Goal: Task Accomplishment & Management: Manage account settings

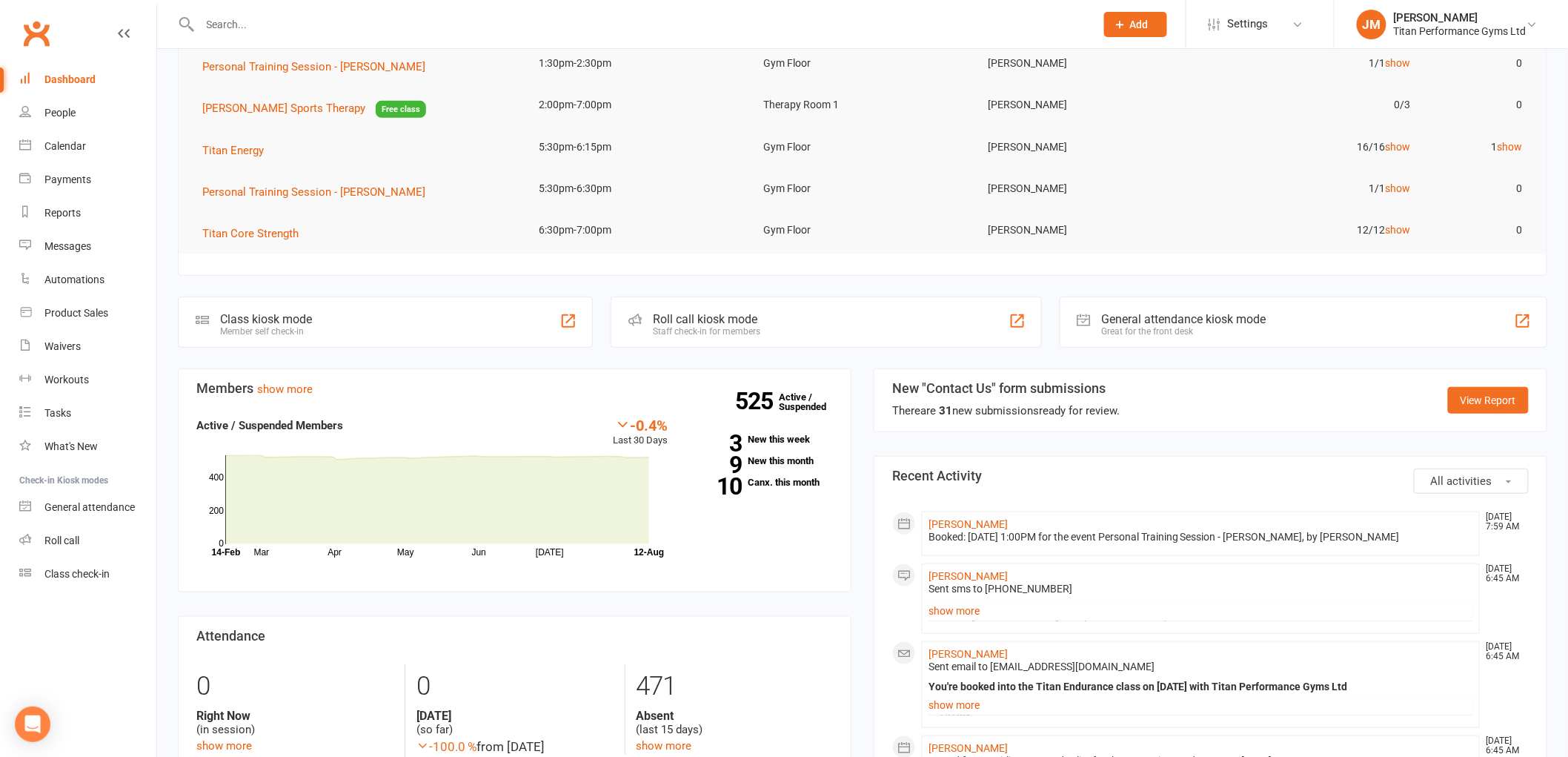
scroll to position [494, 0]
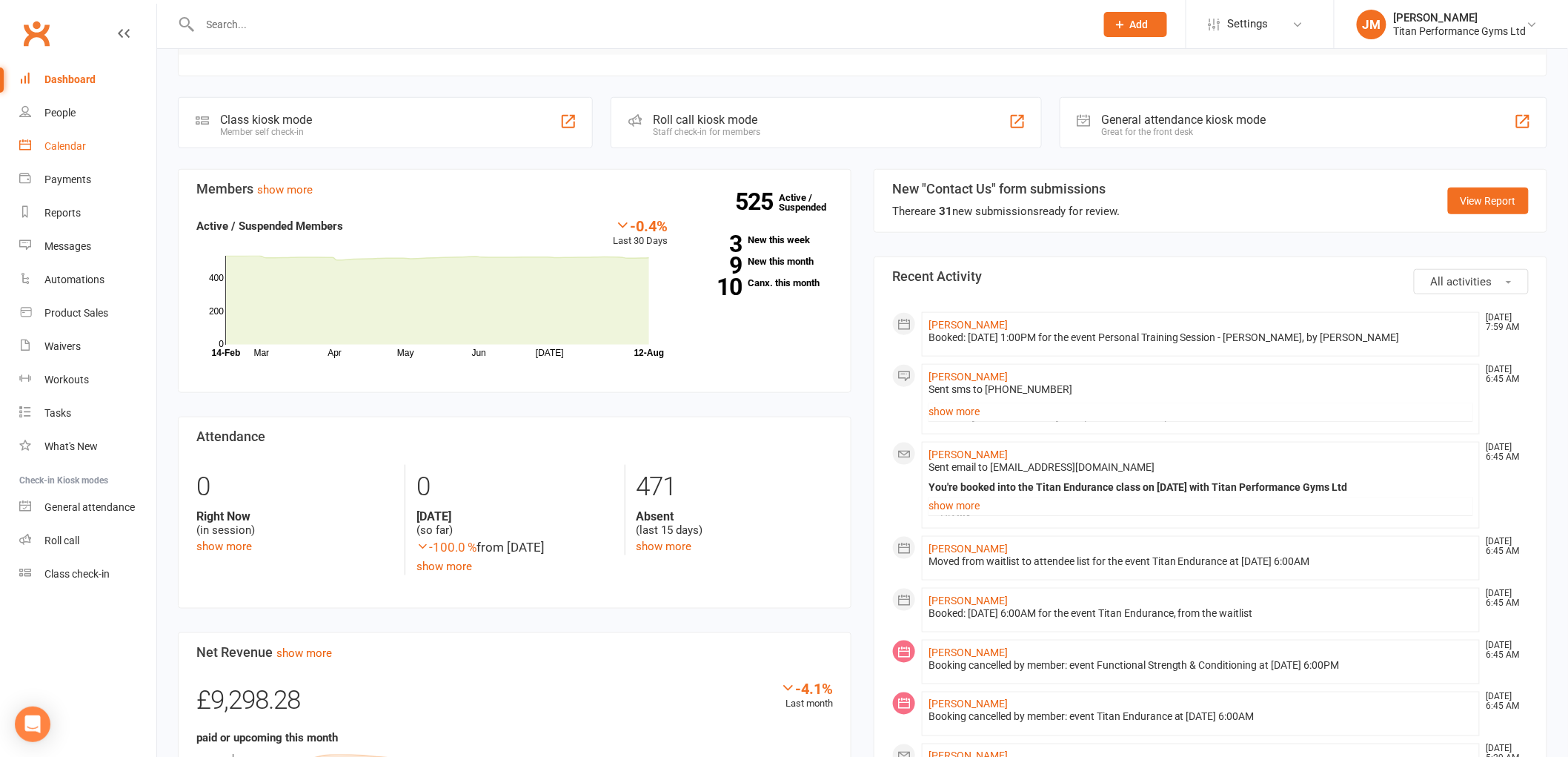
click at [68, 155] on link "Calendar" at bounding box center [88, 146] width 137 height 33
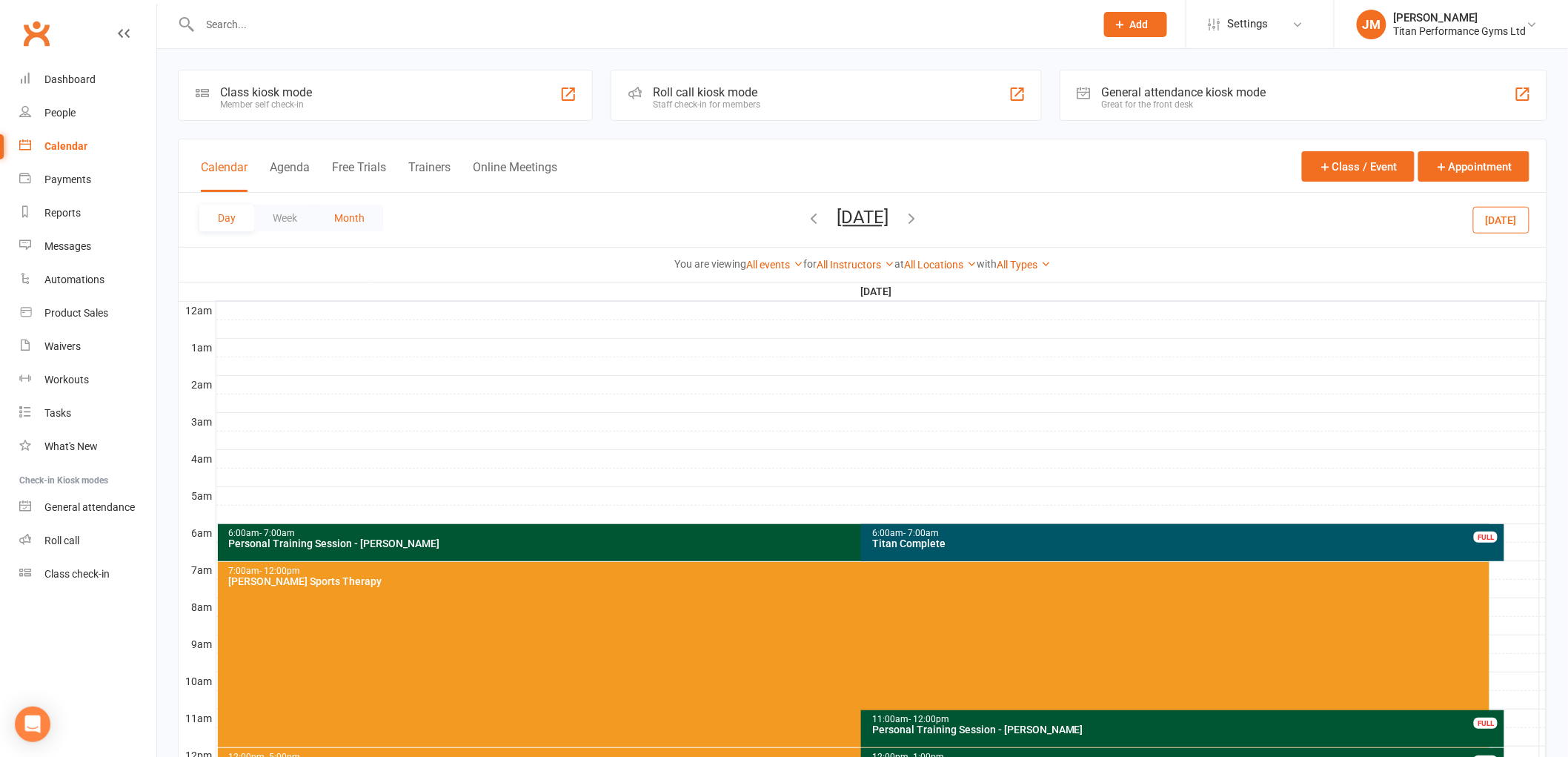
click at [356, 221] on button "Month" at bounding box center [349, 217] width 67 height 26
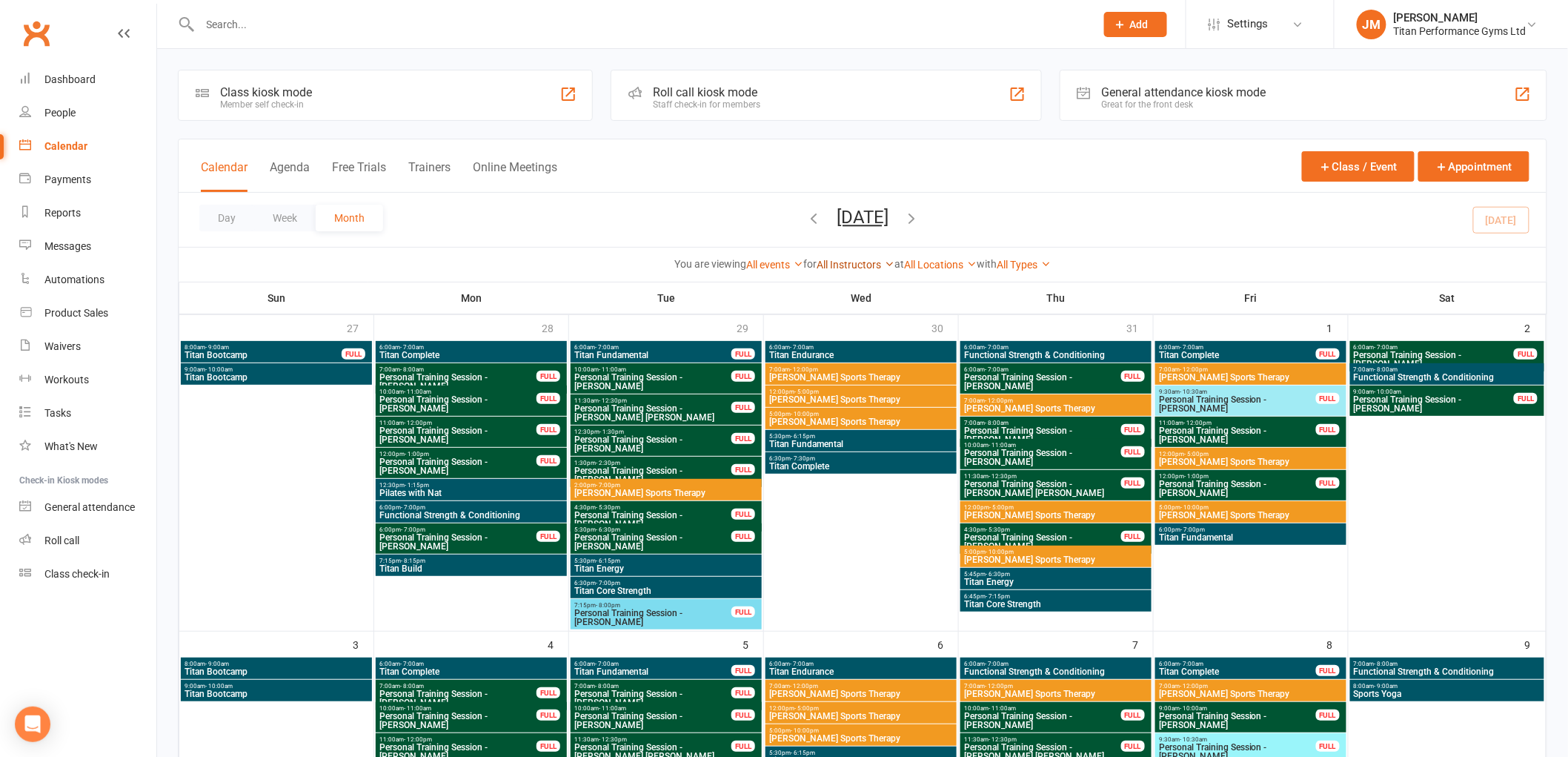
click at [841, 264] on link "All Instructors" at bounding box center [855, 265] width 78 height 12
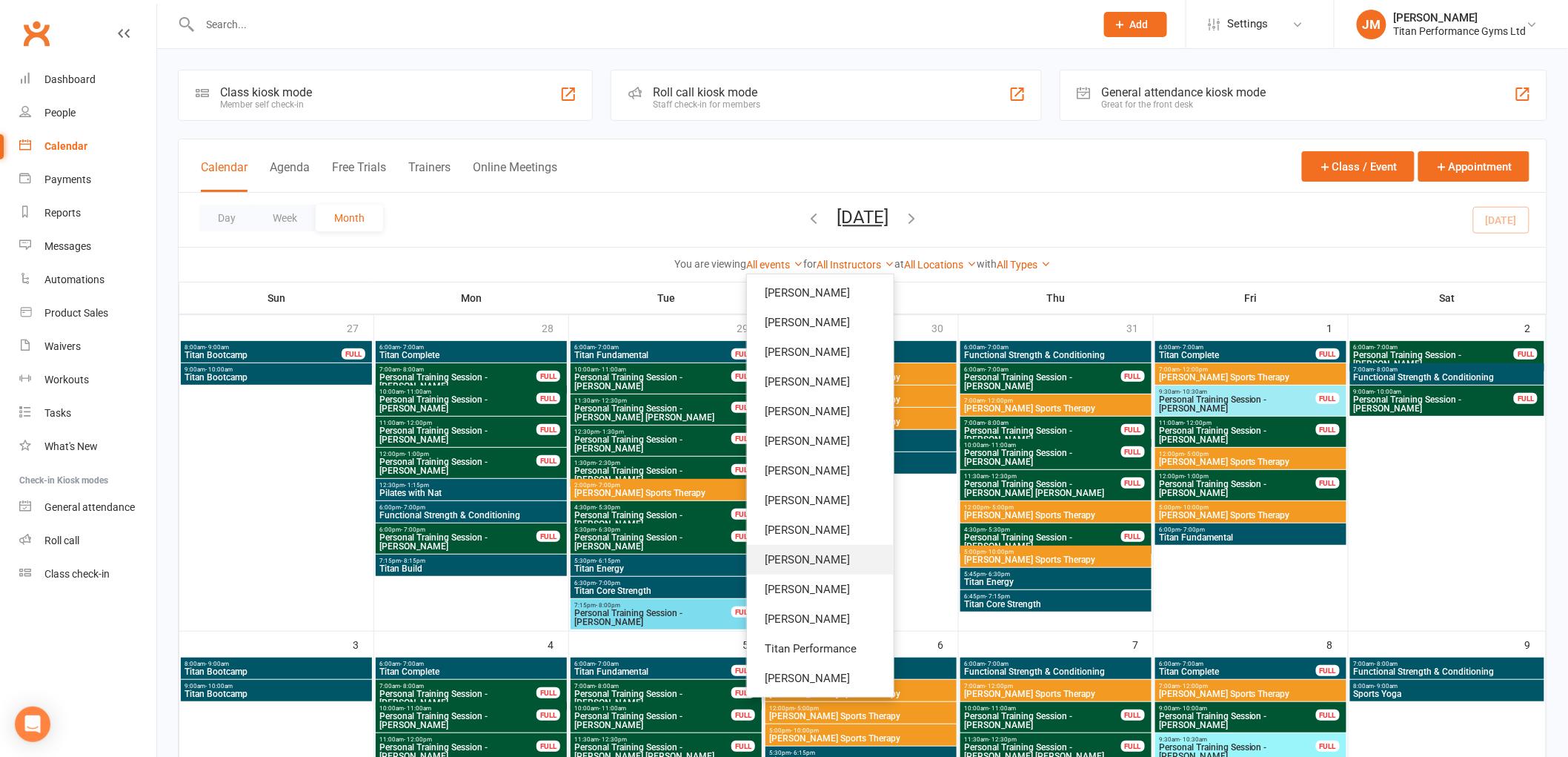
click at [835, 554] on link "[PERSON_NAME]" at bounding box center [820, 559] width 146 height 29
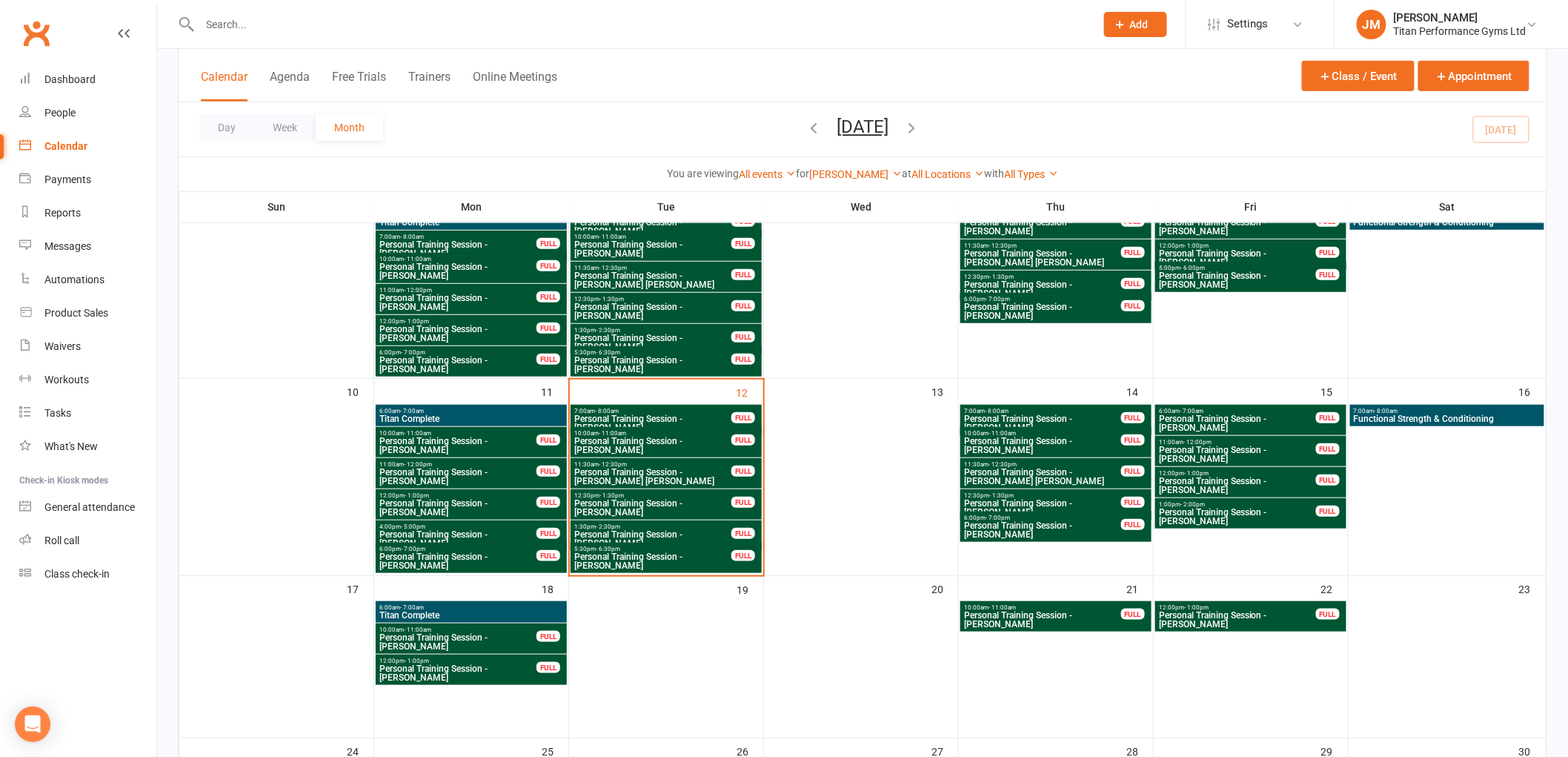
scroll to position [494, 0]
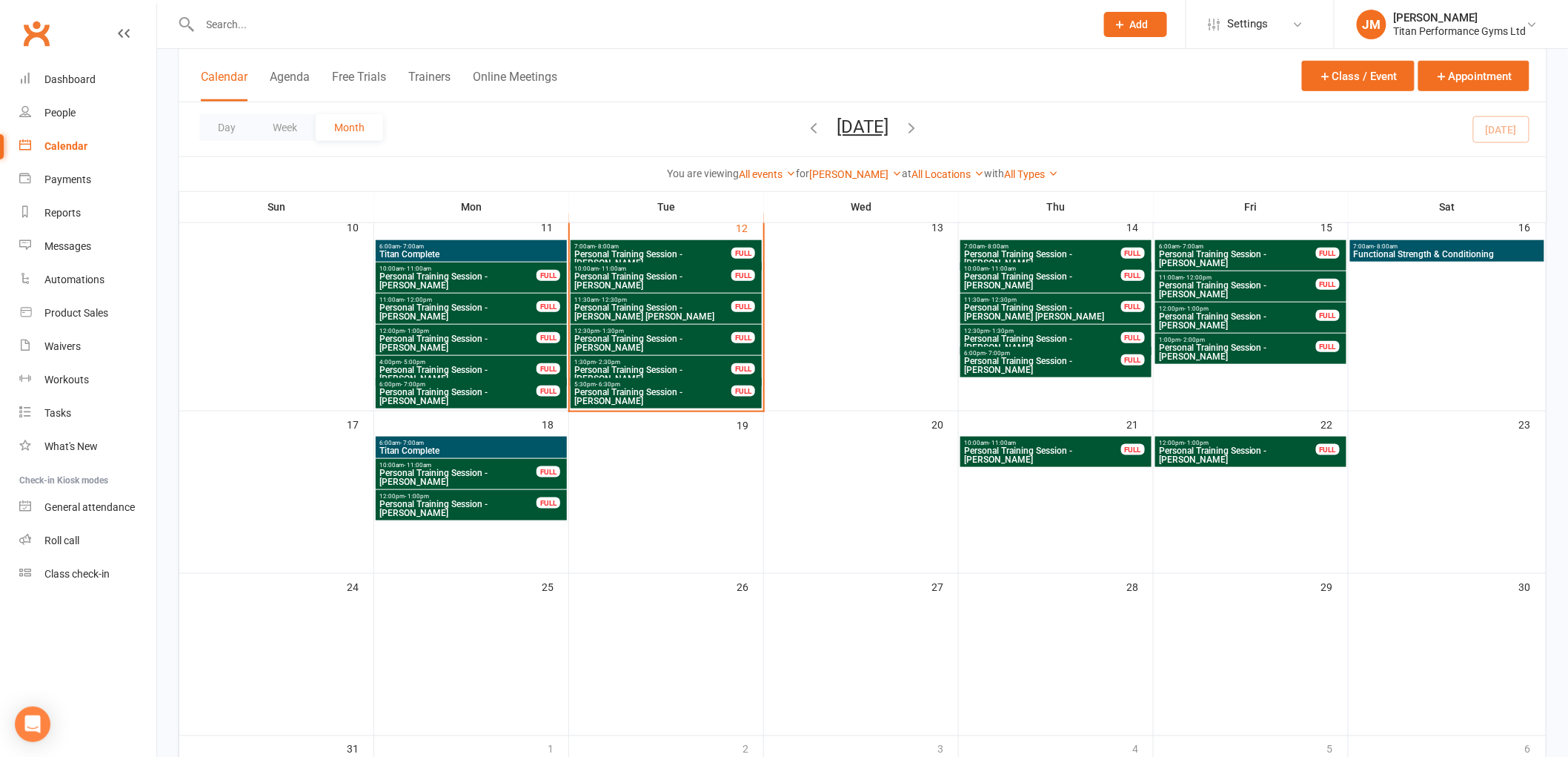
click at [524, 442] on span "6:00am - 7:00am" at bounding box center [471, 442] width 185 height 7
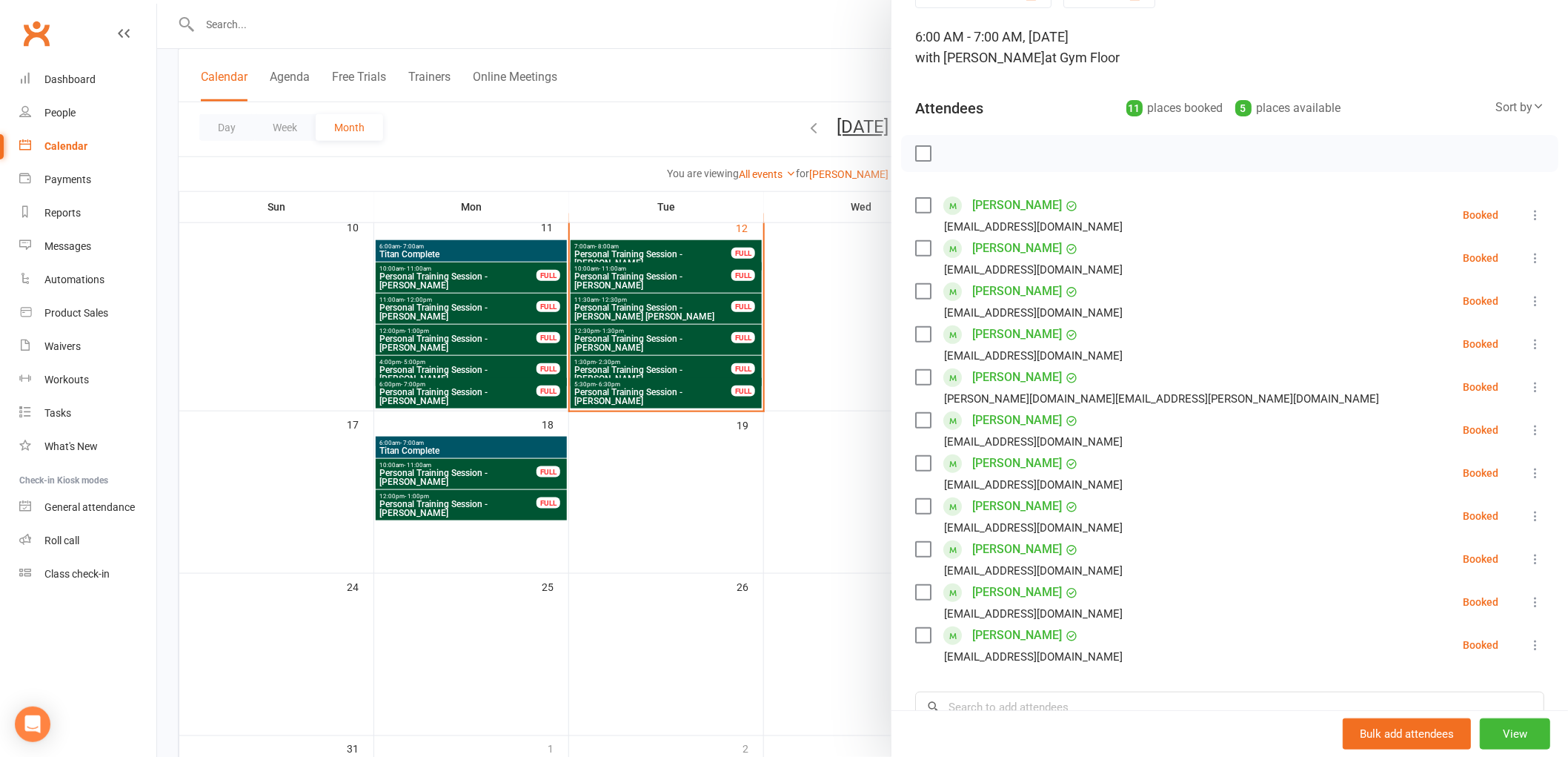
scroll to position [165, 0]
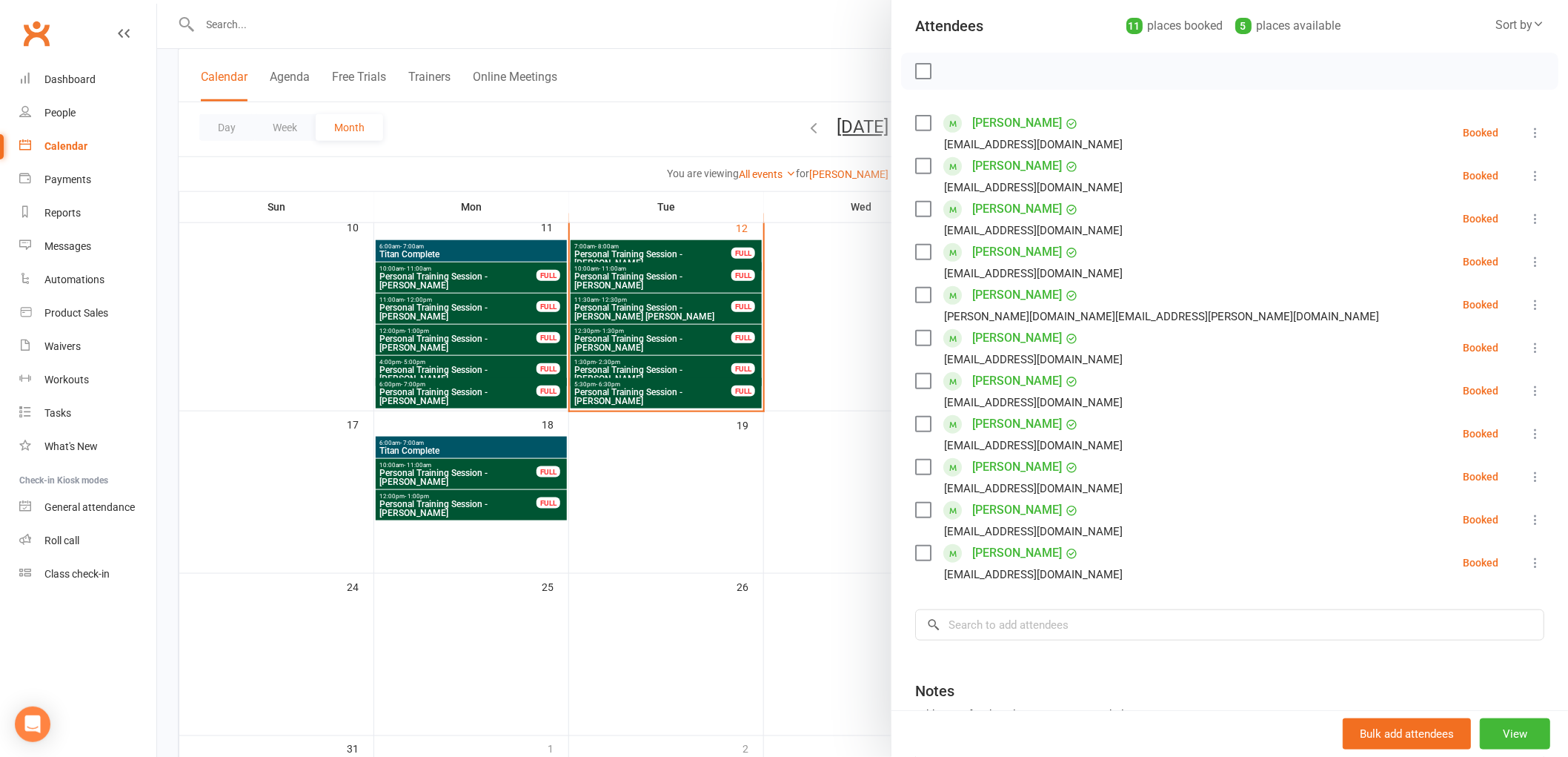
click at [604, 500] on div at bounding box center [862, 378] width 1411 height 757
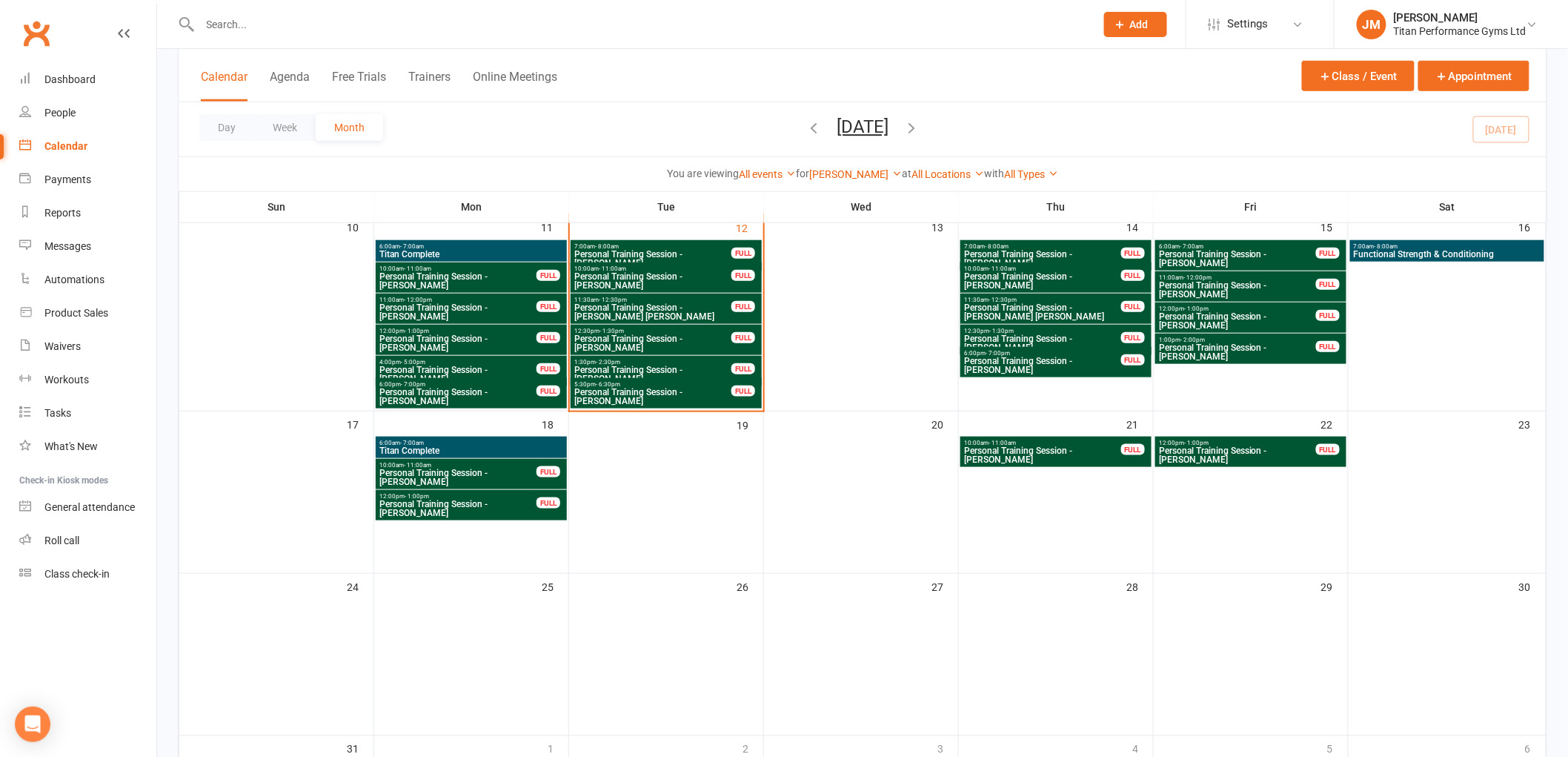
click at [1054, 456] on span "Personal Training Session - [PERSON_NAME]" at bounding box center [1043, 455] width 158 height 18
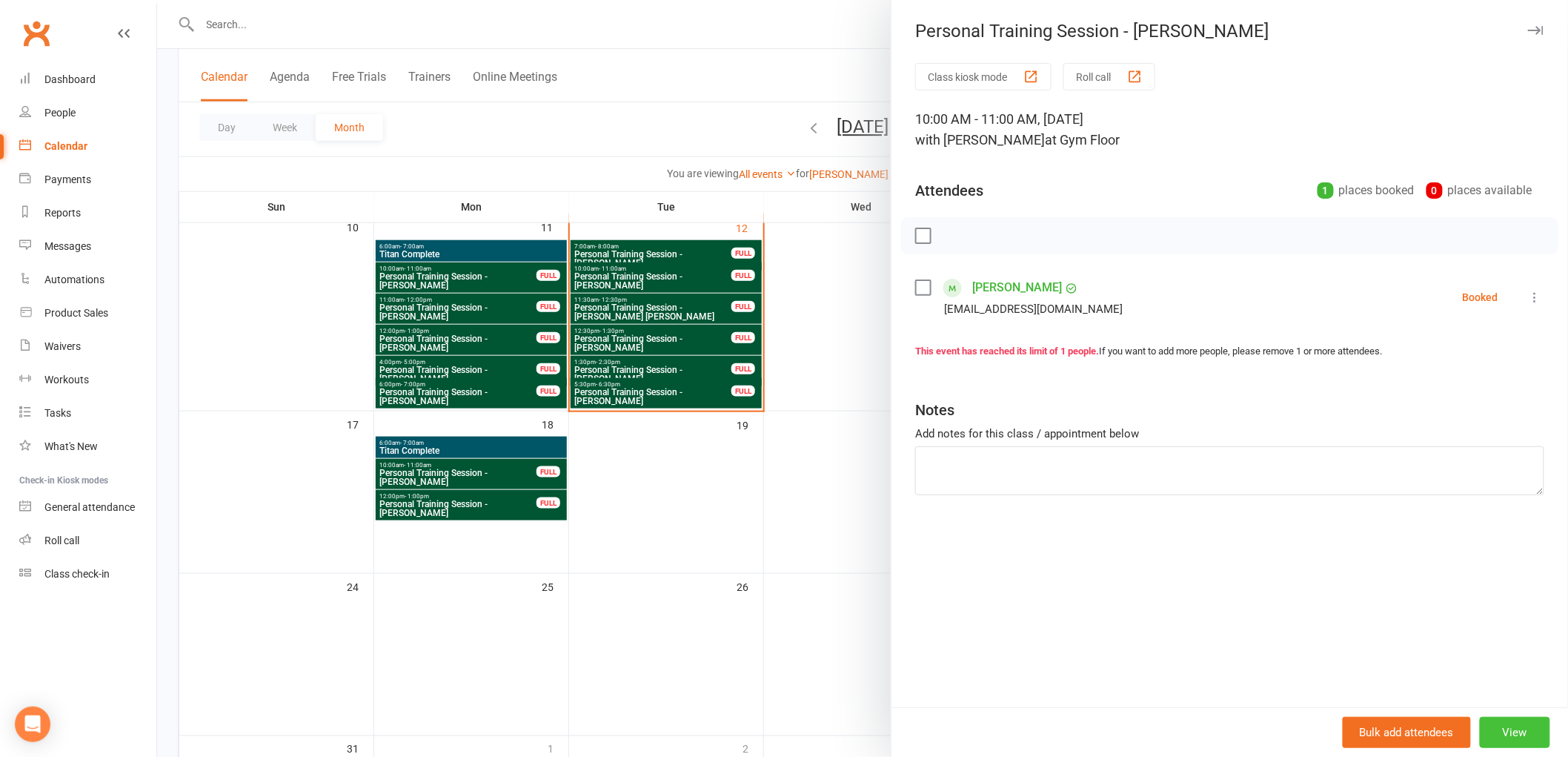
click at [1514, 729] on button "View" at bounding box center [1514, 732] width 70 height 31
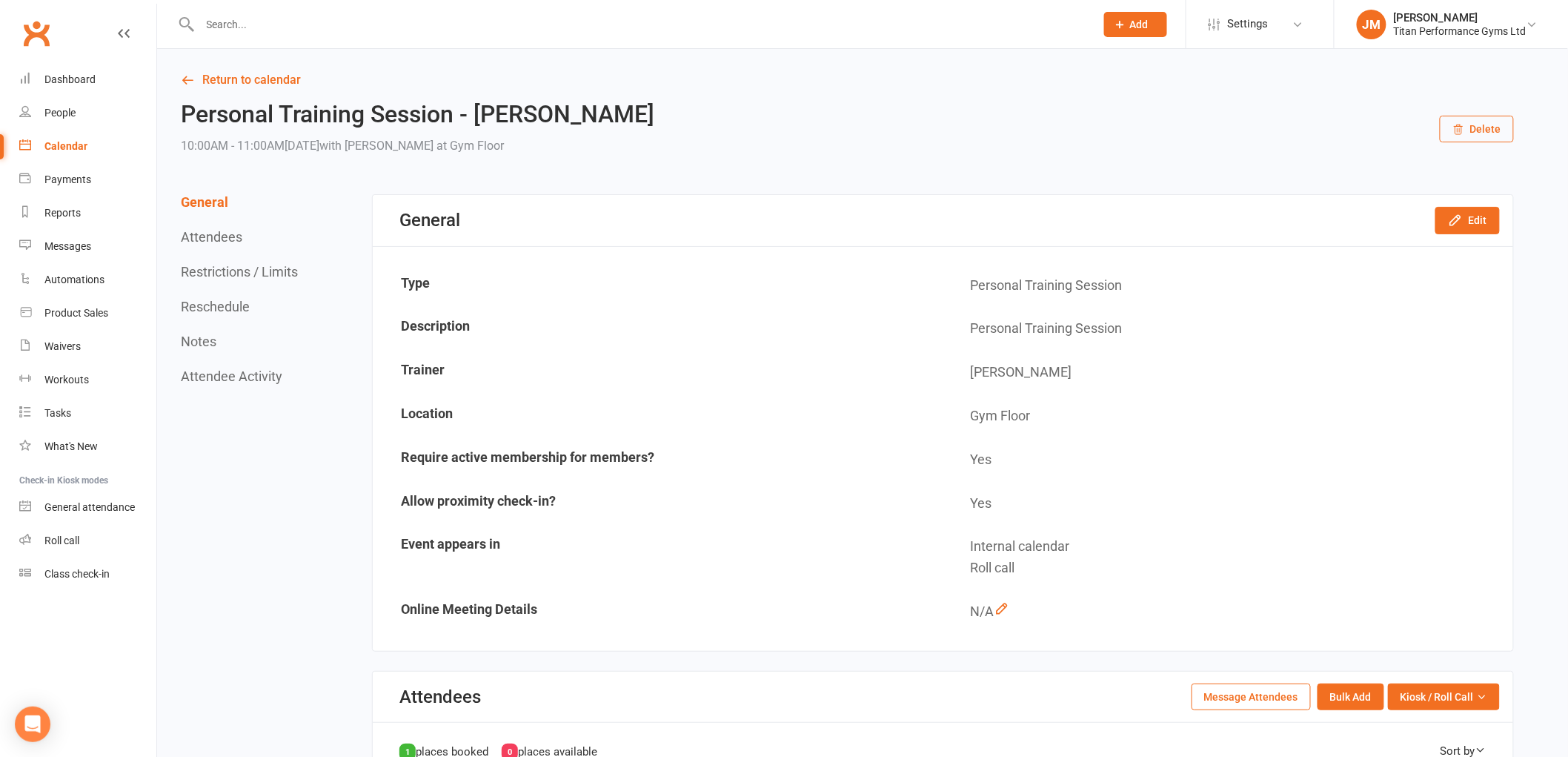
drag, startPoint x: 1483, startPoint y: 130, endPoint x: 873, endPoint y: 57, distance: 614.4
click at [1480, 129] on button "Delete" at bounding box center [1477, 128] width 74 height 26
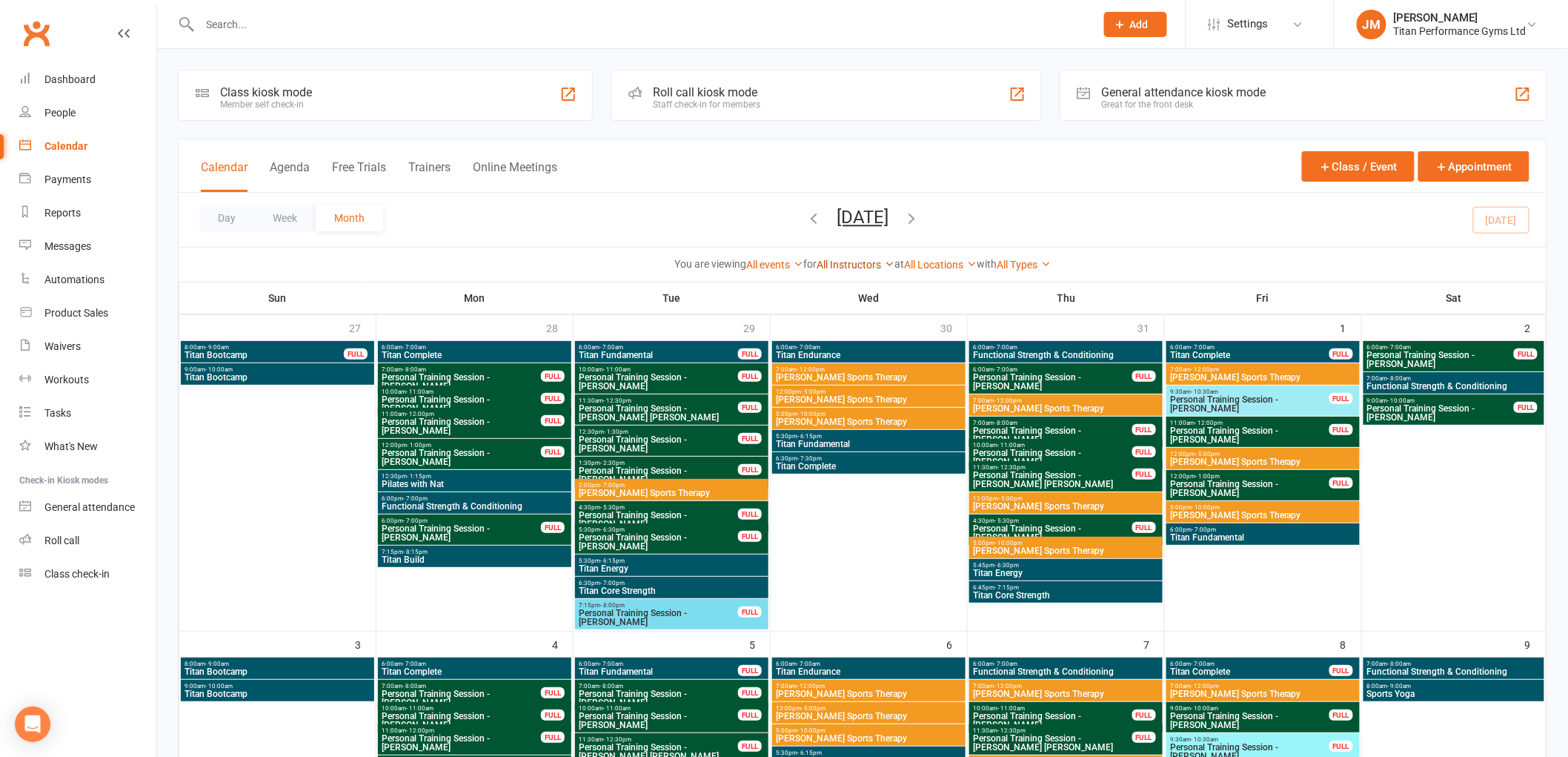
click at [865, 263] on link "All Instructors" at bounding box center [855, 265] width 78 height 12
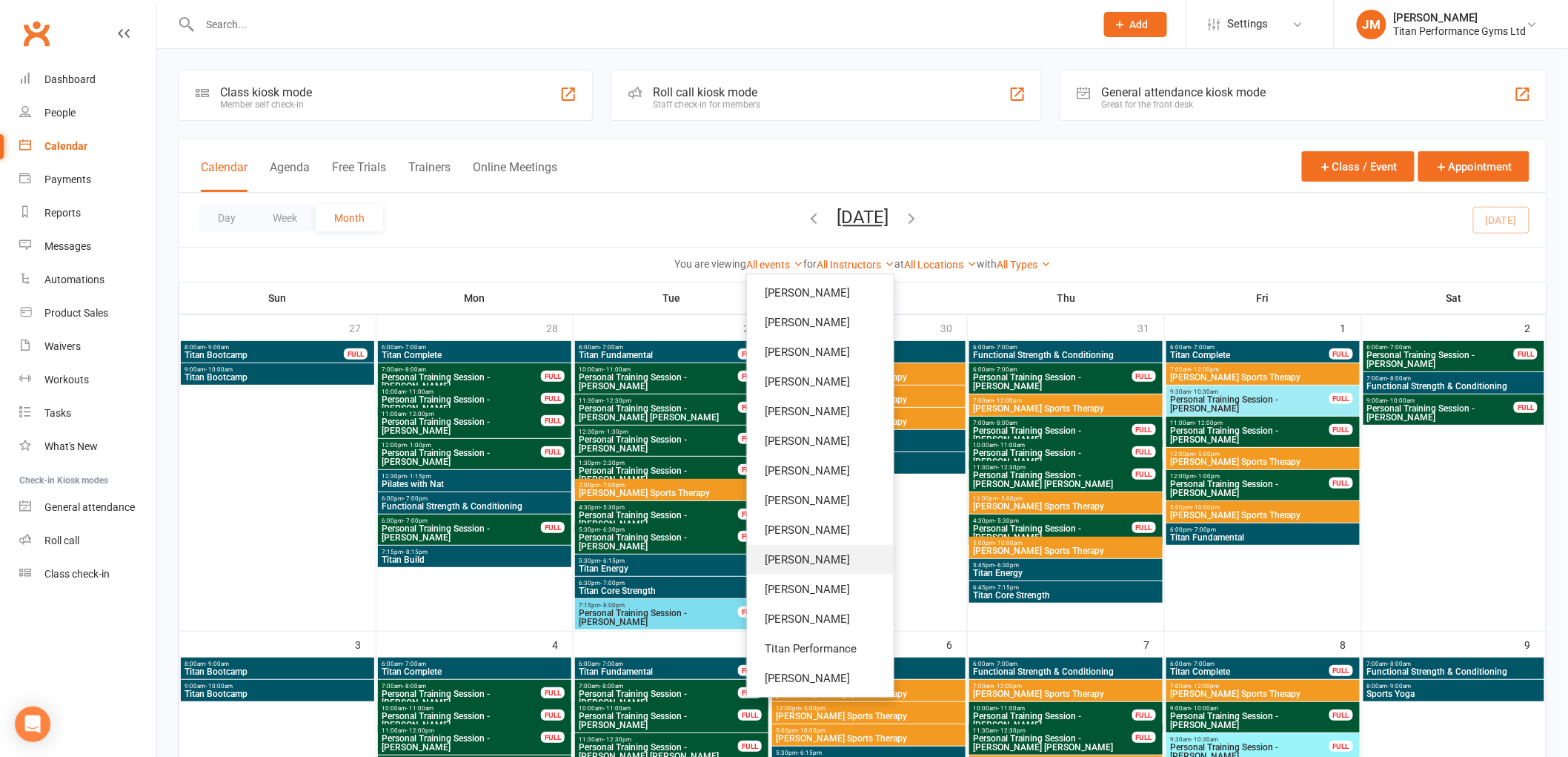
click at [828, 557] on link "[PERSON_NAME]" at bounding box center [820, 559] width 146 height 29
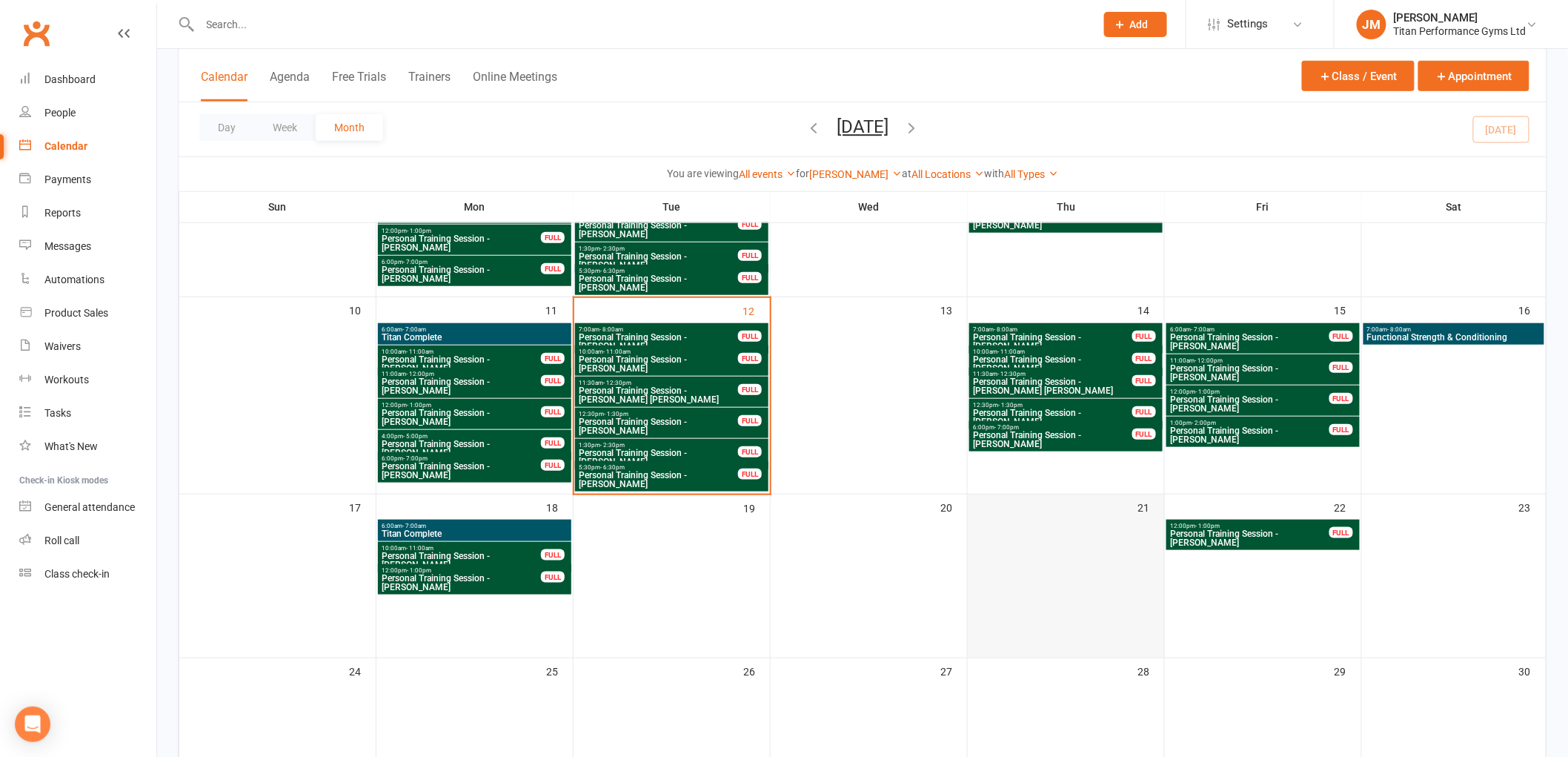
scroll to position [411, 0]
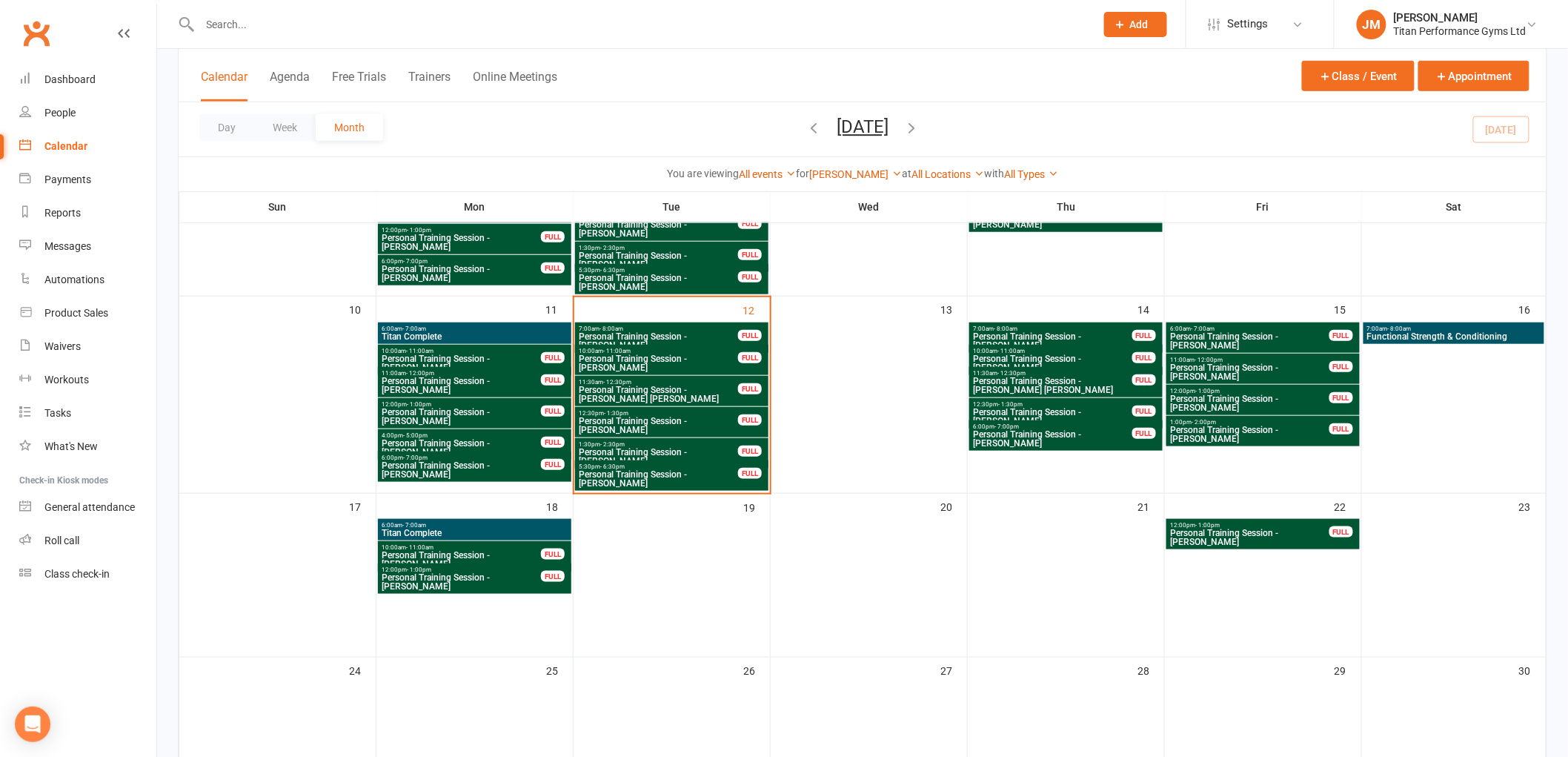
click at [1260, 528] on span "Personal Training Session - [PERSON_NAME]" at bounding box center [1249, 537] width 161 height 18
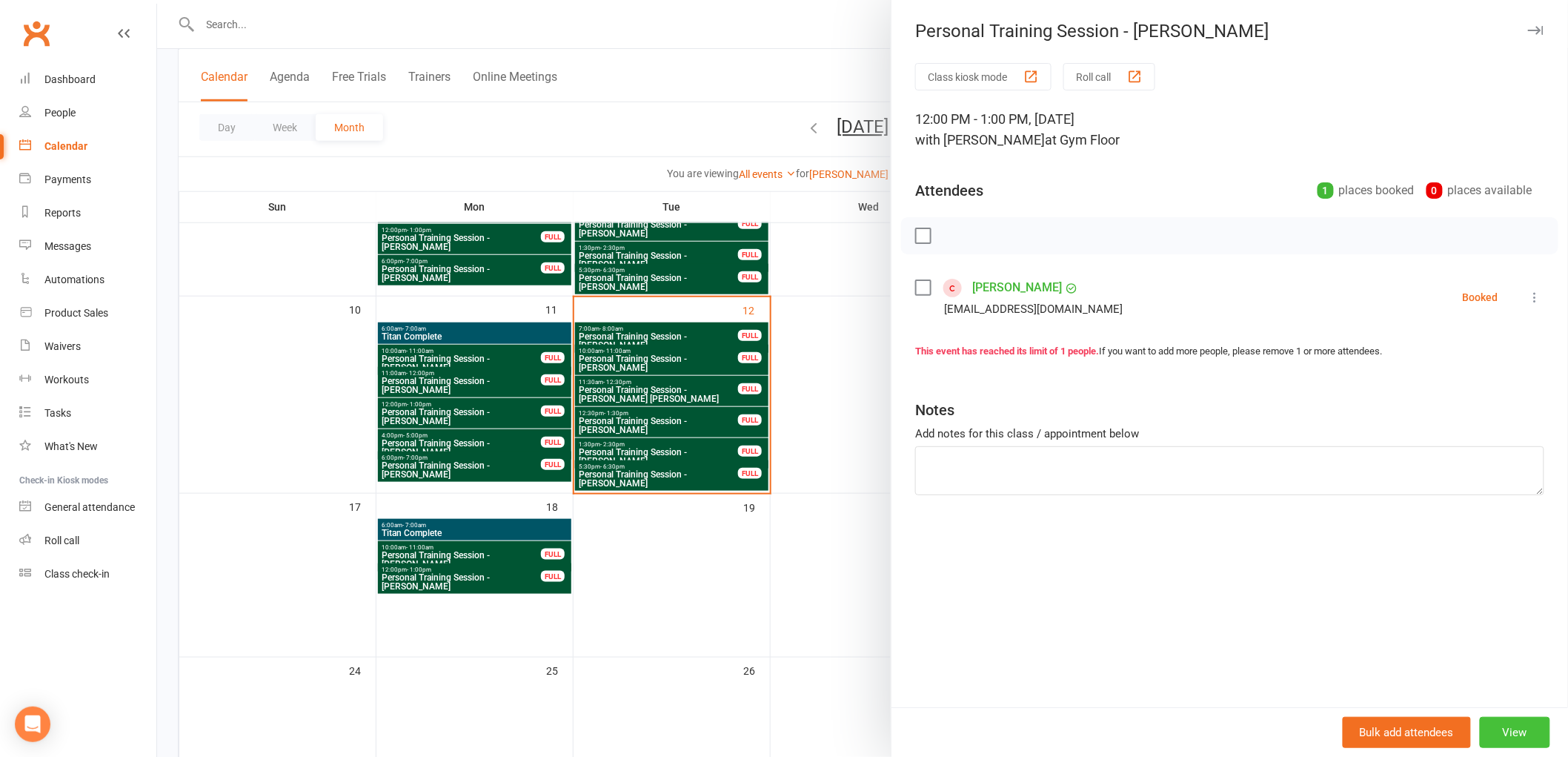
click at [1506, 729] on button "View" at bounding box center [1514, 732] width 70 height 31
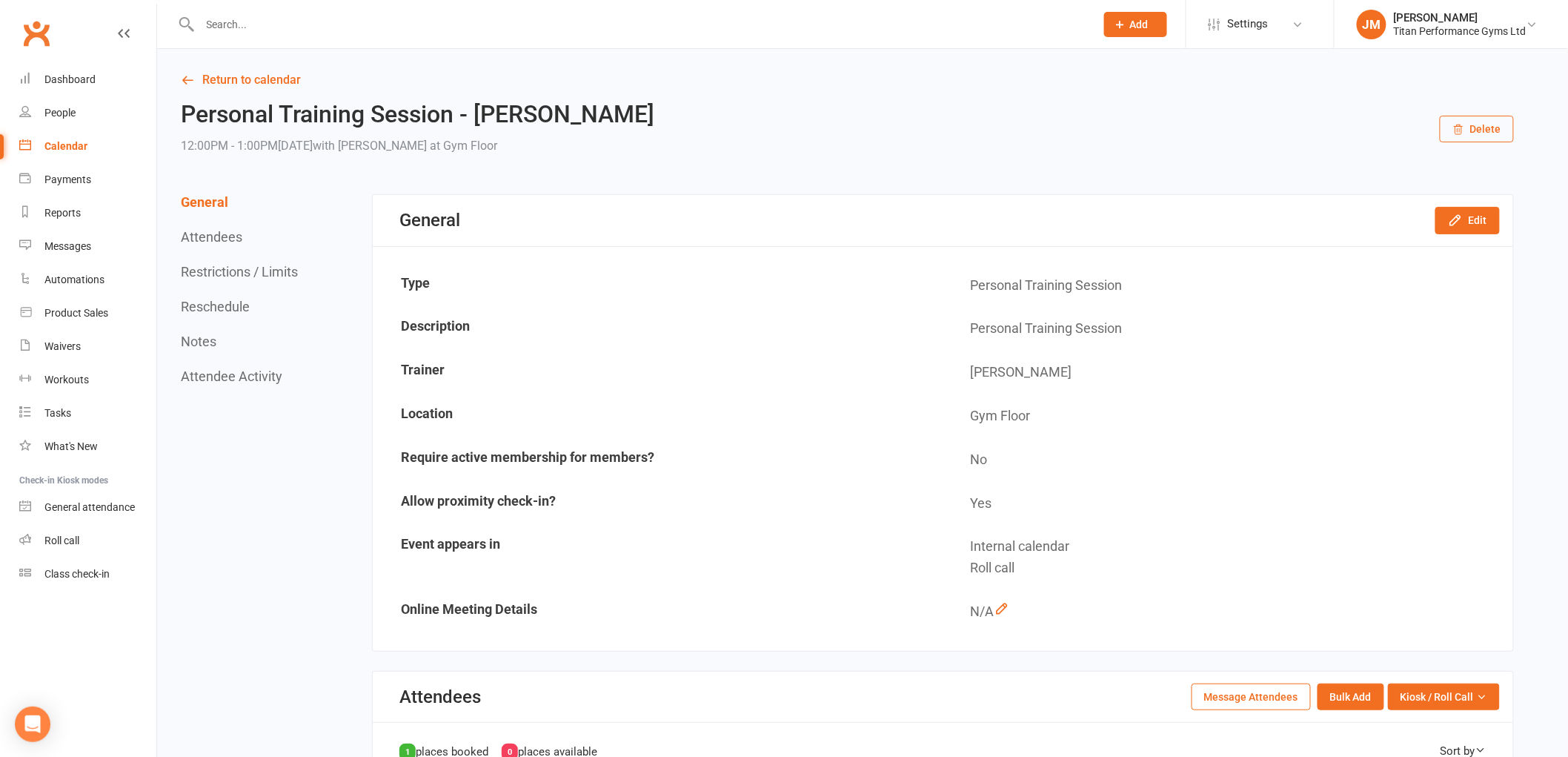
click at [1448, 139] on button "Delete" at bounding box center [1477, 128] width 74 height 26
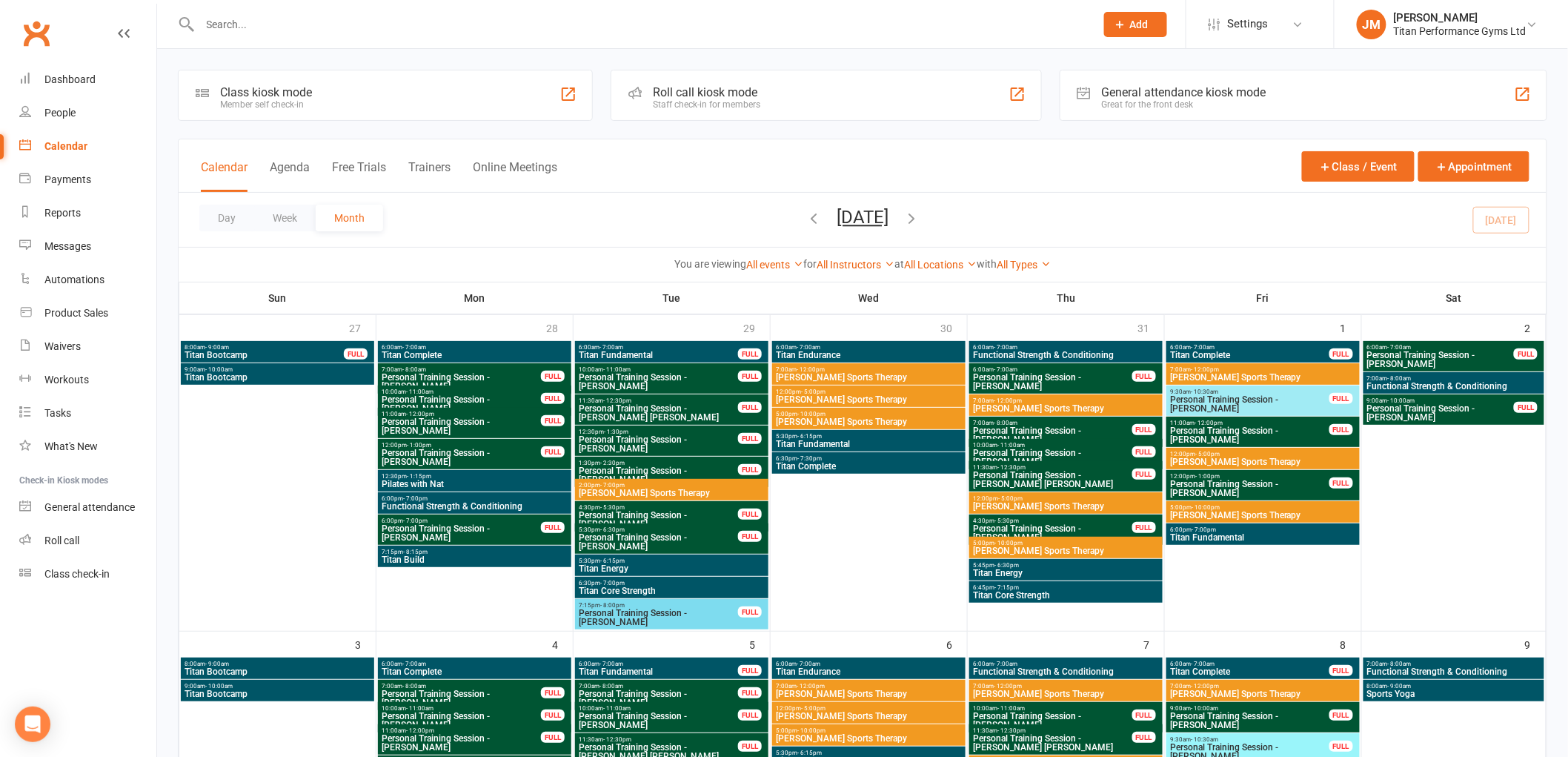
click at [868, 271] on div "All Instructors [PERSON_NAME] [PERSON_NAME] [PERSON_NAME] [PERSON_NAME] [PERSON…" at bounding box center [855, 265] width 78 height 17
click at [865, 266] on link "All Instructors" at bounding box center [855, 265] width 78 height 12
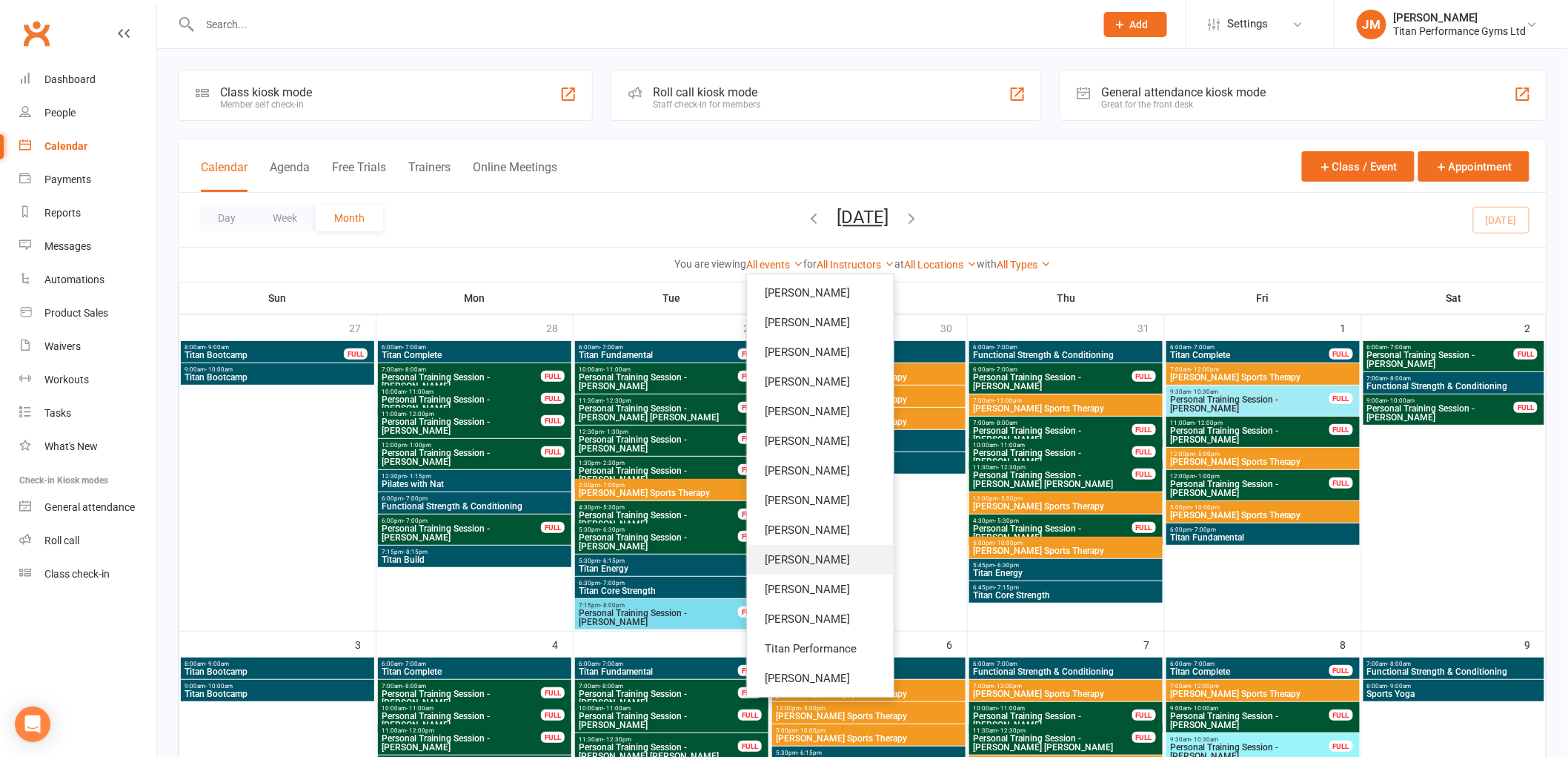
click at [815, 565] on link "[PERSON_NAME]" at bounding box center [820, 559] width 146 height 29
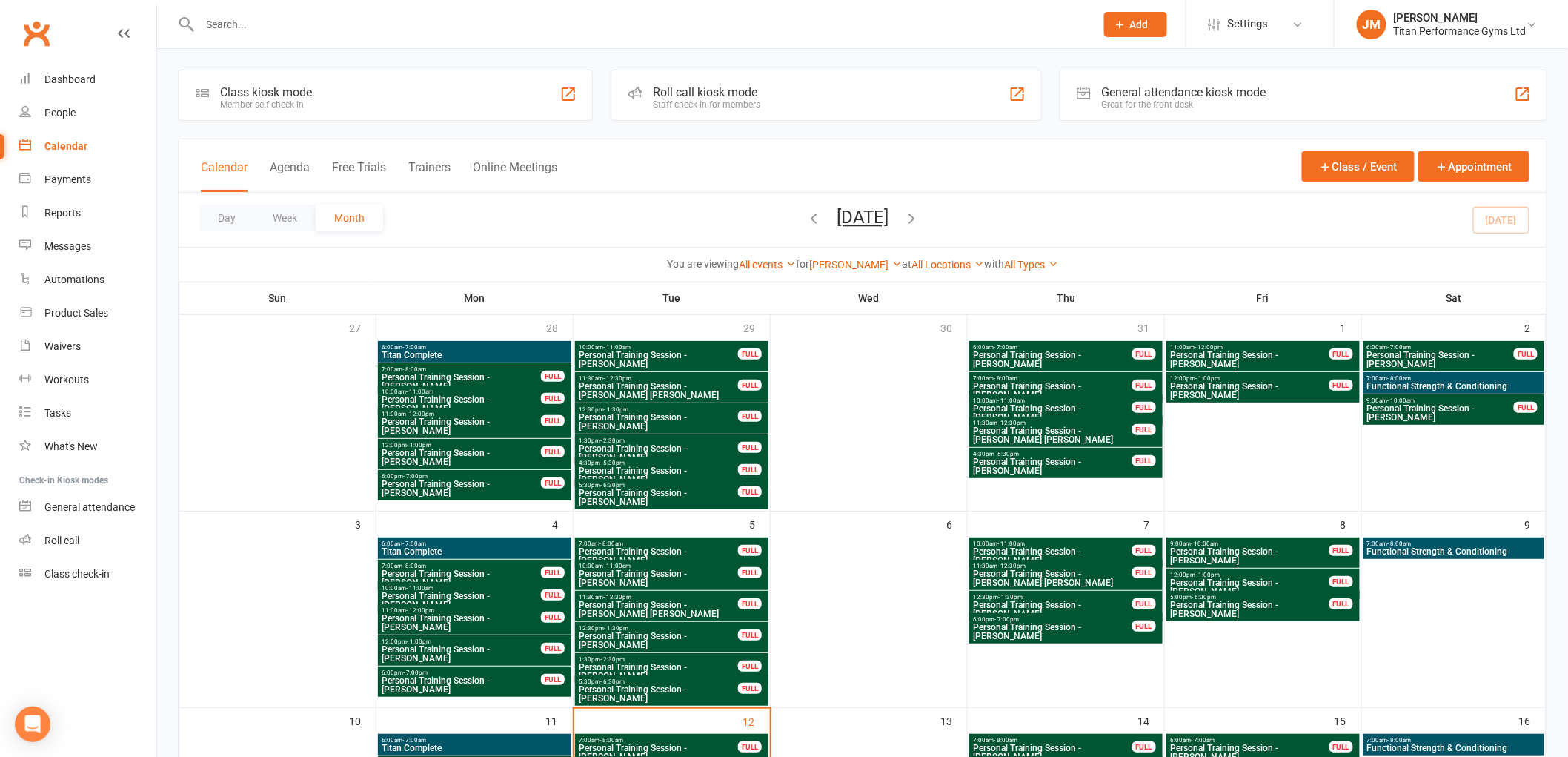
scroll to position [411, 0]
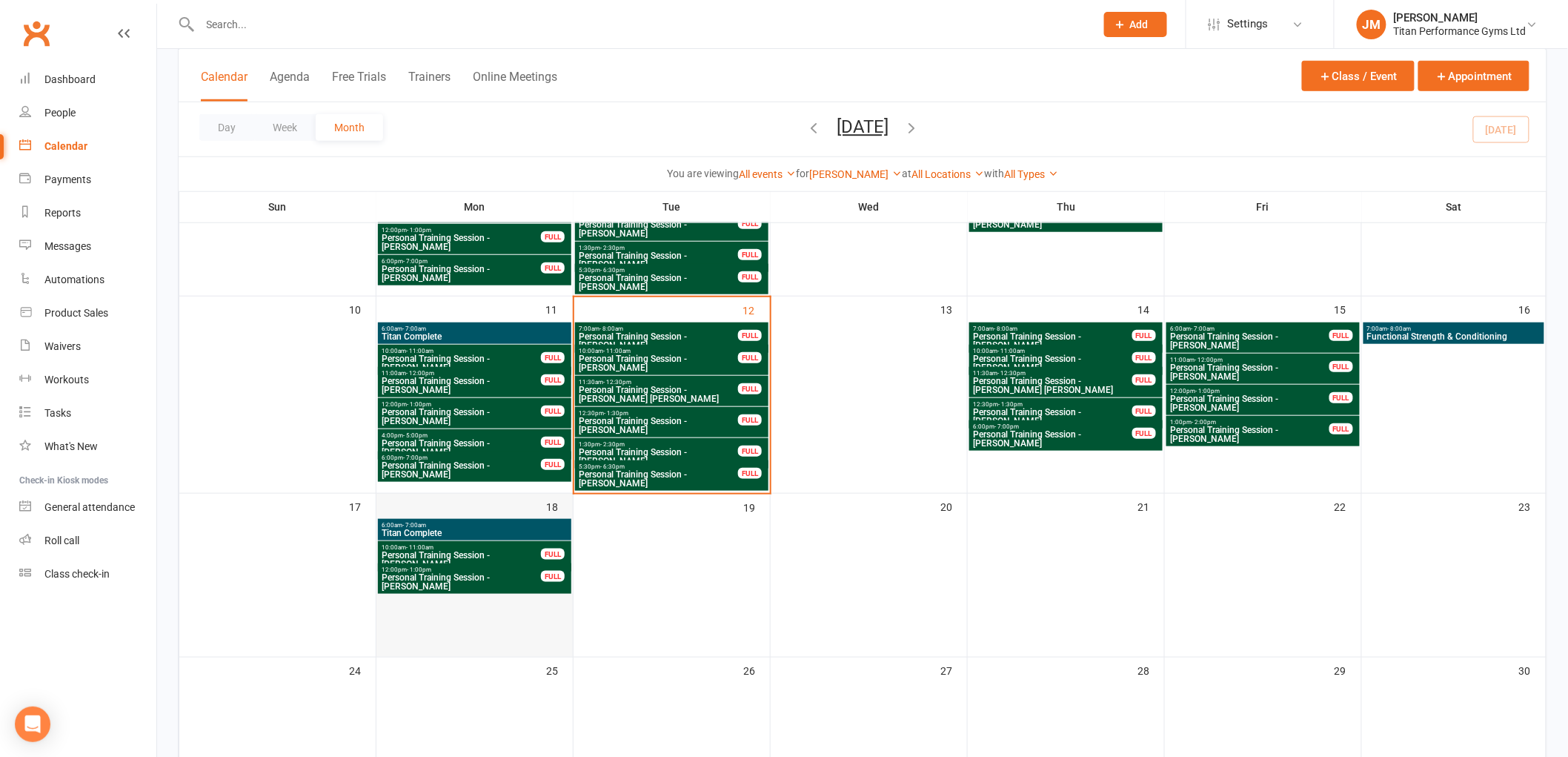
click at [484, 609] on td "18" at bounding box center [475, 575] width 197 height 164
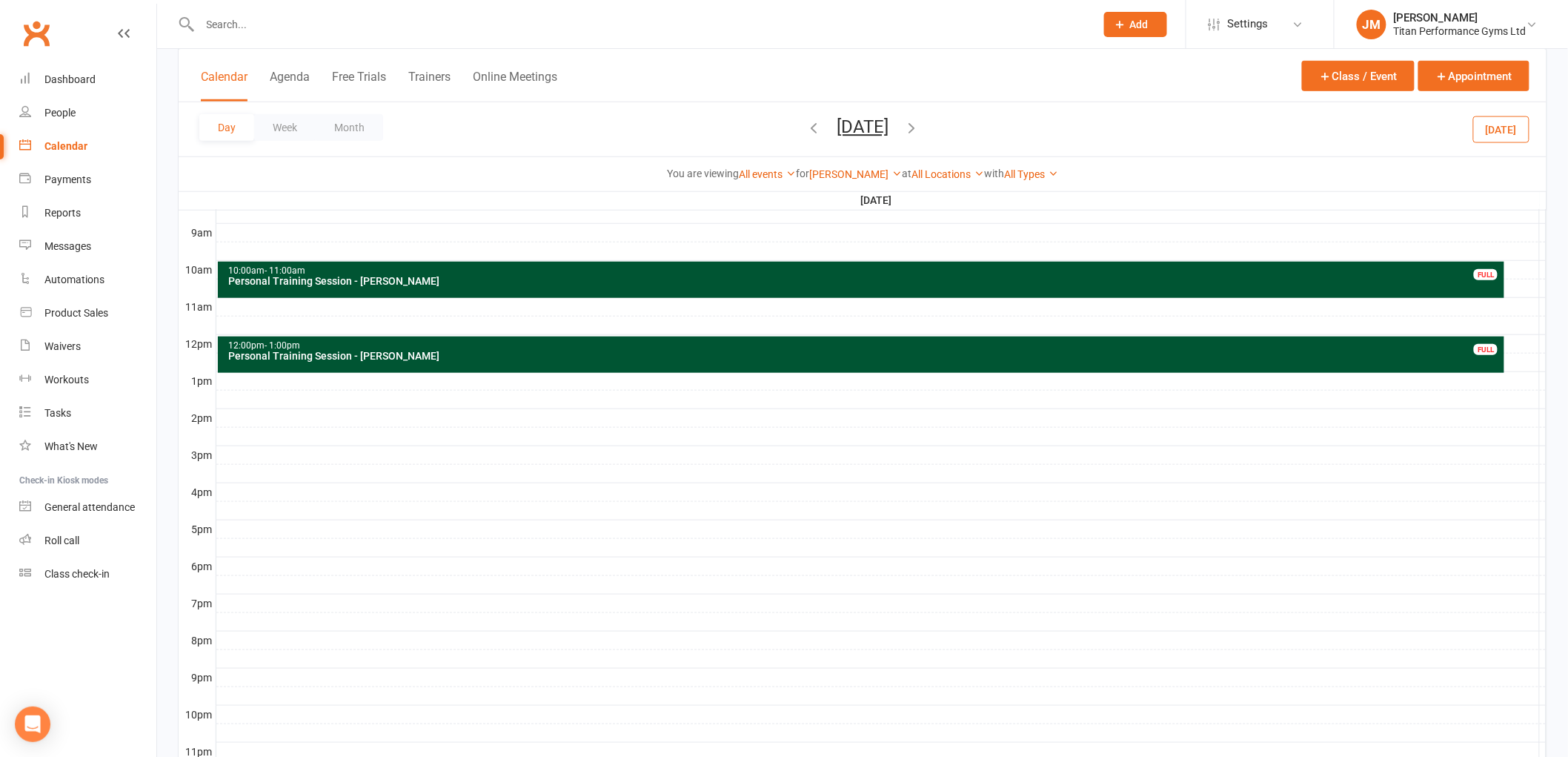
click at [299, 562] on div at bounding box center [881, 566] width 1330 height 18
click at [311, 531] on button "Add Appointment" at bounding box center [307, 529] width 86 height 18
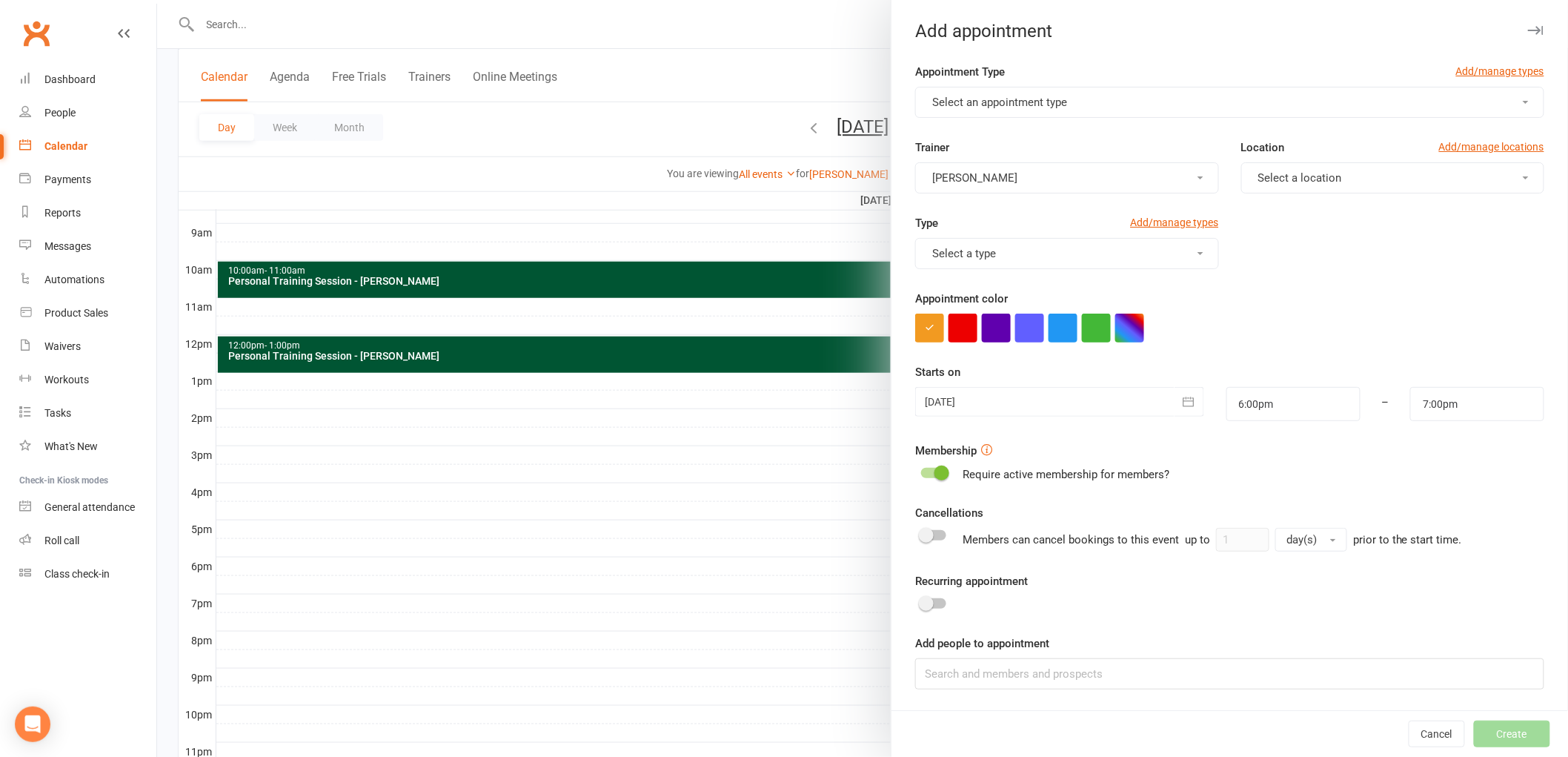
click at [1048, 93] on button "Select an appointment type" at bounding box center [1230, 102] width 629 height 31
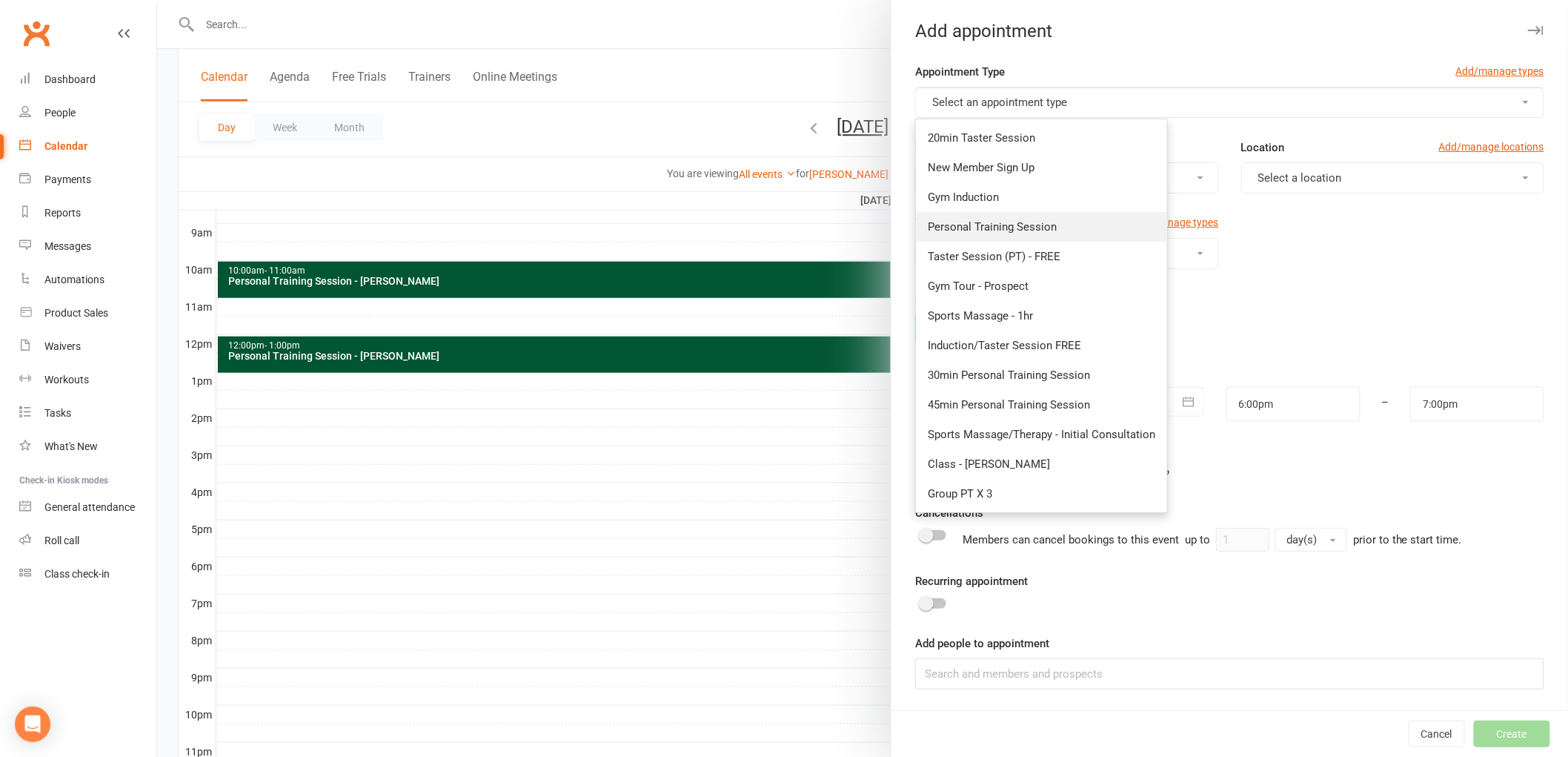
click at [1067, 220] on link "Personal Training Session" at bounding box center [1041, 226] width 251 height 29
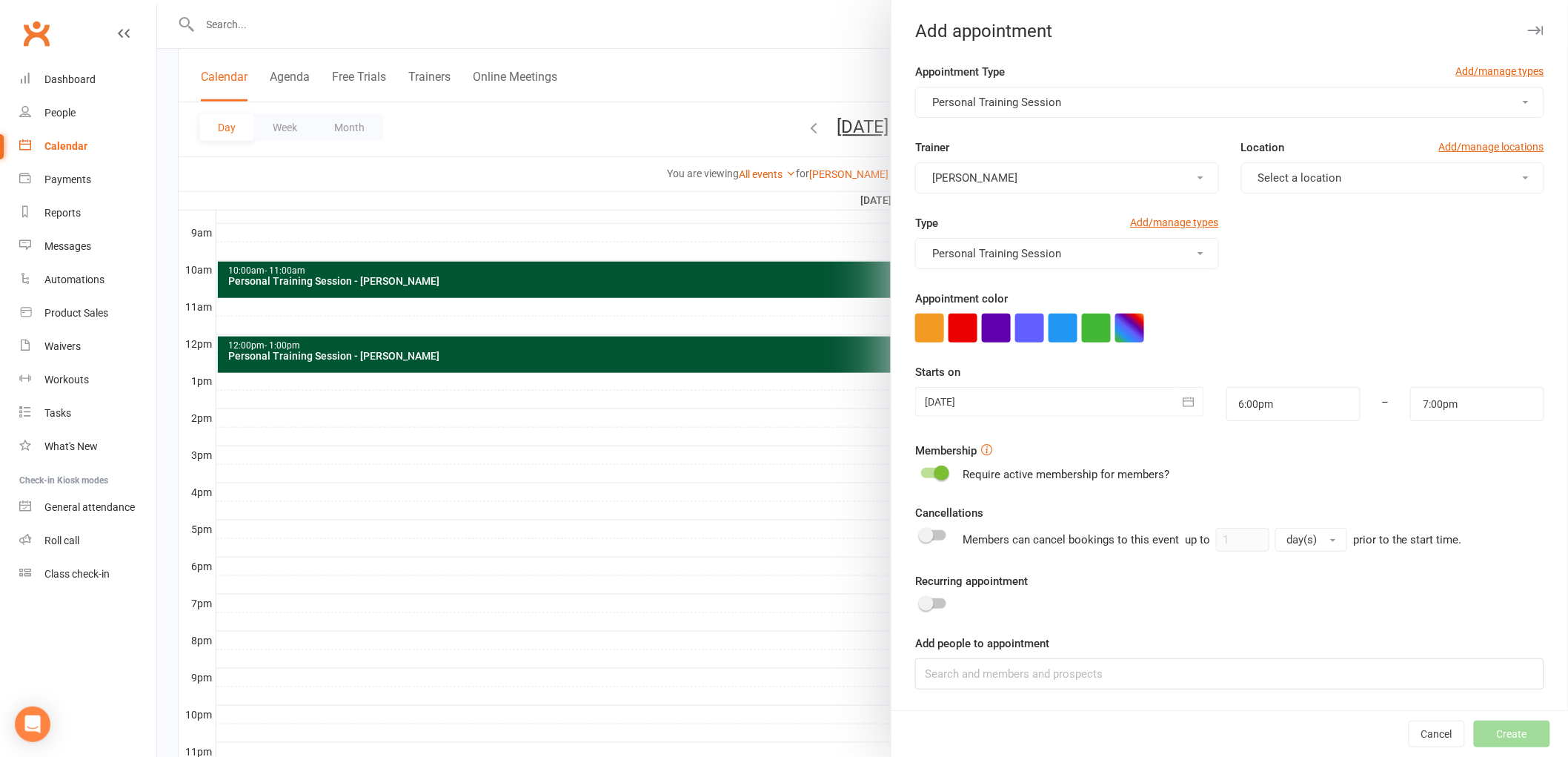
click at [1291, 164] on button "Select a location" at bounding box center [1393, 177] width 303 height 31
click at [1297, 208] on link "Gym Floor" at bounding box center [1315, 213] width 146 height 29
click at [1130, 329] on button "button" at bounding box center [1130, 328] width 29 height 29
drag, startPoint x: 1092, startPoint y: 403, endPoint x: 1084, endPoint y: 405, distance: 8.2
click at [1087, 404] on div "×" at bounding box center [1059, 371] width 96 height 113
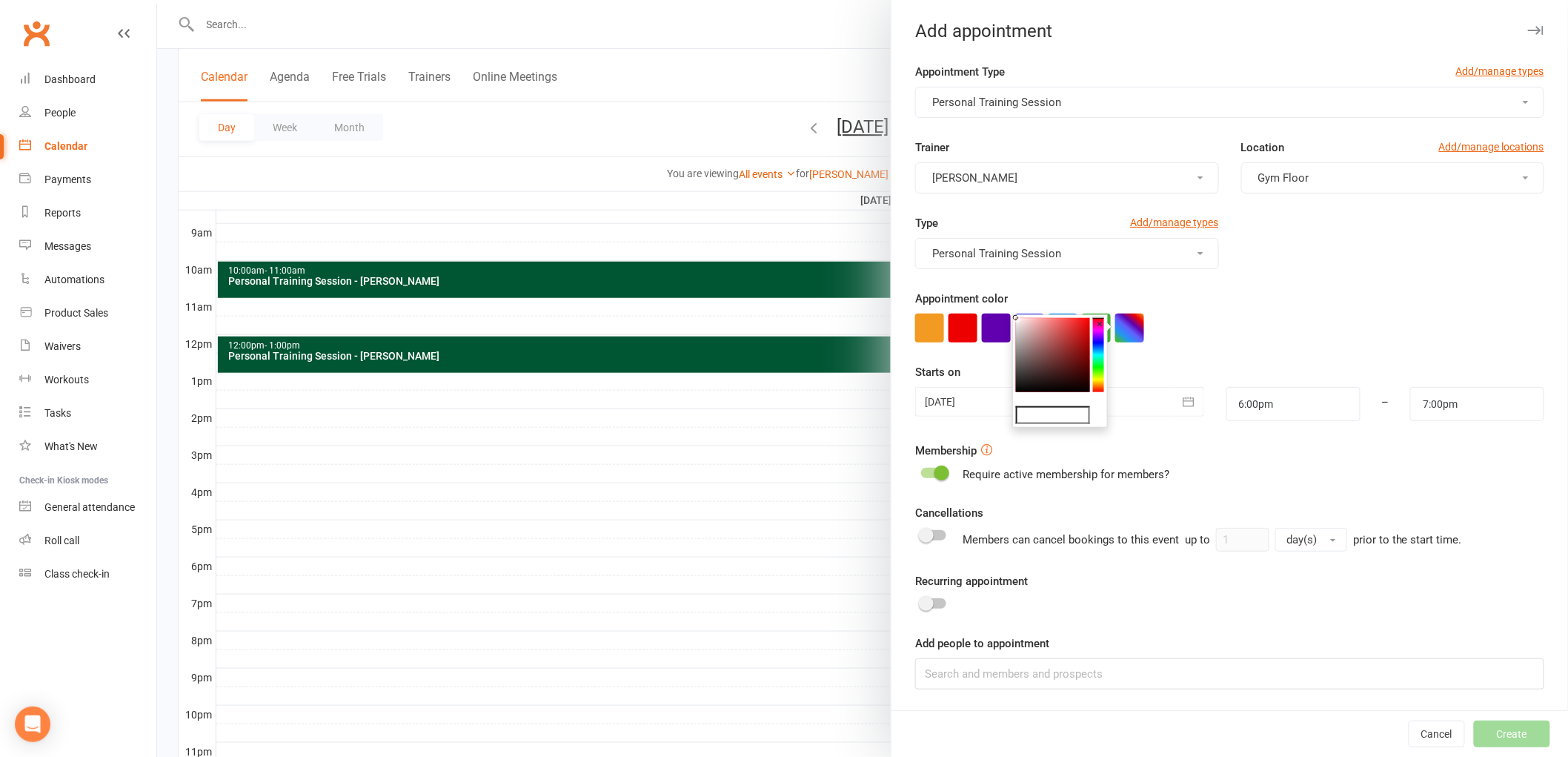
click at [1084, 405] on div "×" at bounding box center [1059, 371] width 96 height 113
click at [1078, 412] on input "text" at bounding box center [1053, 415] width 74 height 18
type input "#053"
click at [1178, 349] on form "Appointment Type Add/manage types Personal Training Session Trainer [PERSON_NAM…" at bounding box center [1230, 376] width 629 height 626
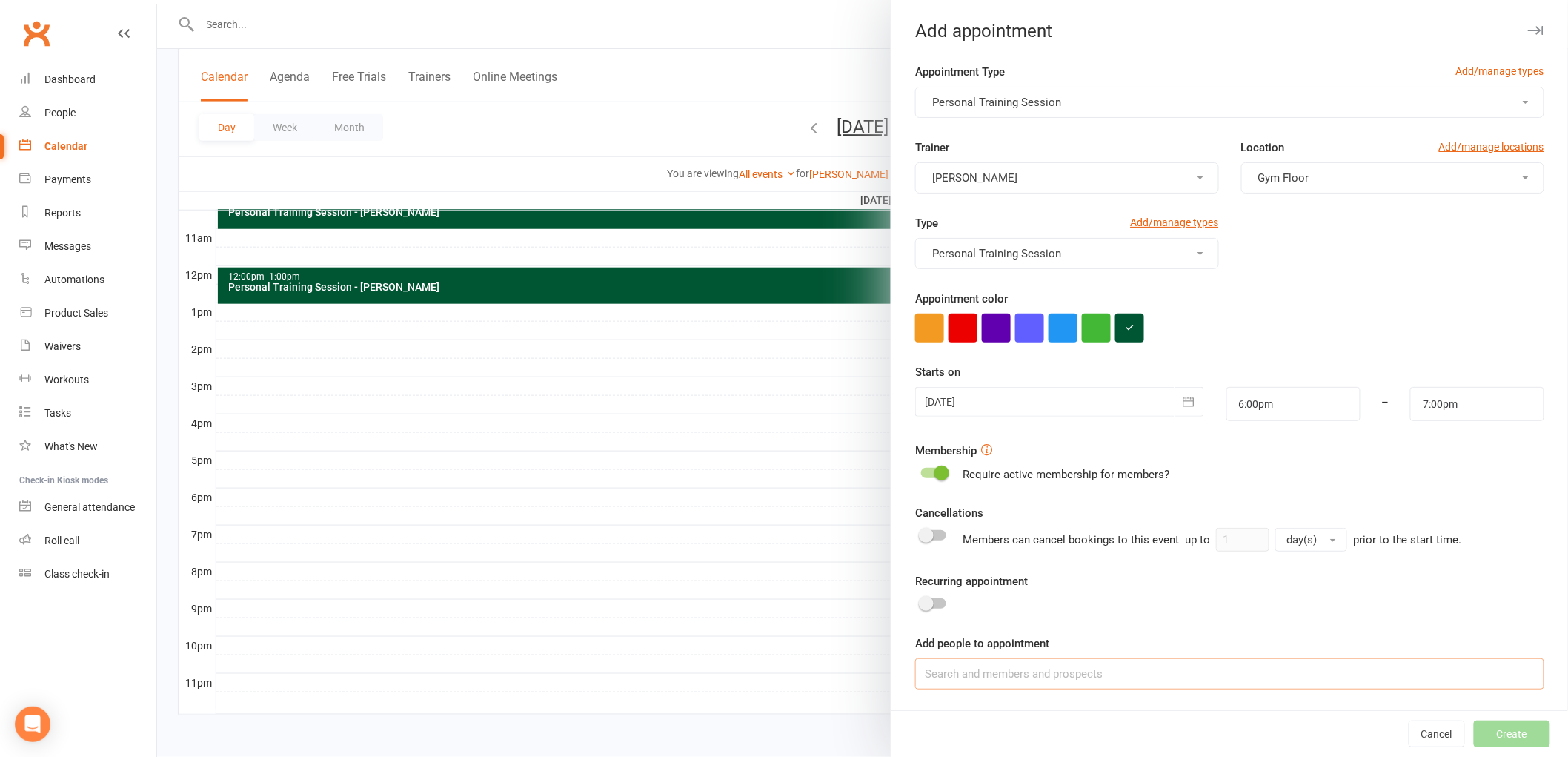
click at [1046, 669] on input at bounding box center [1230, 673] width 629 height 31
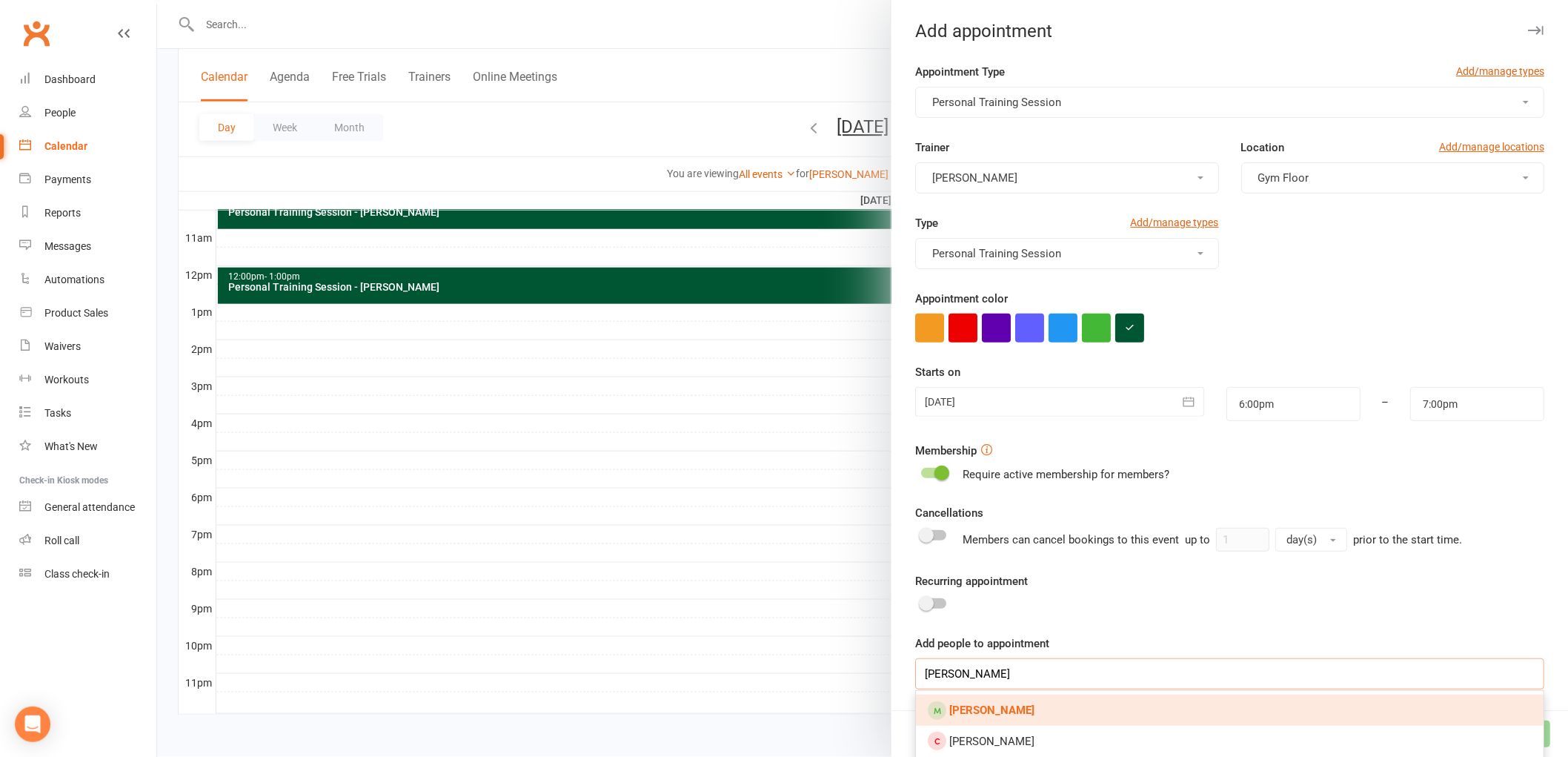
type input "[PERSON_NAME]"
click at [1013, 702] on link "[PERSON_NAME]" at bounding box center [1230, 709] width 628 height 31
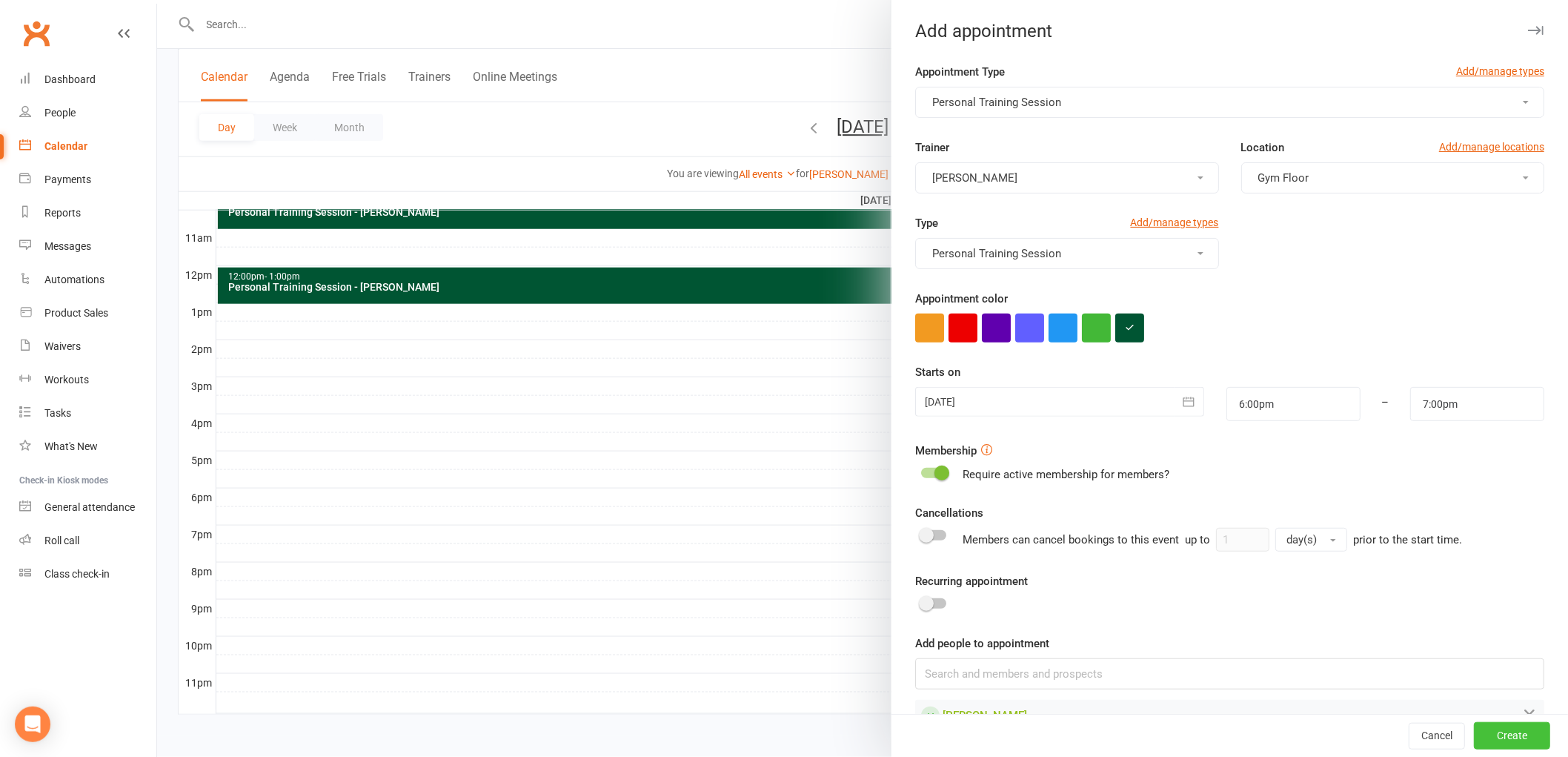
click at [1491, 749] on button "Create" at bounding box center [1511, 735] width 76 height 26
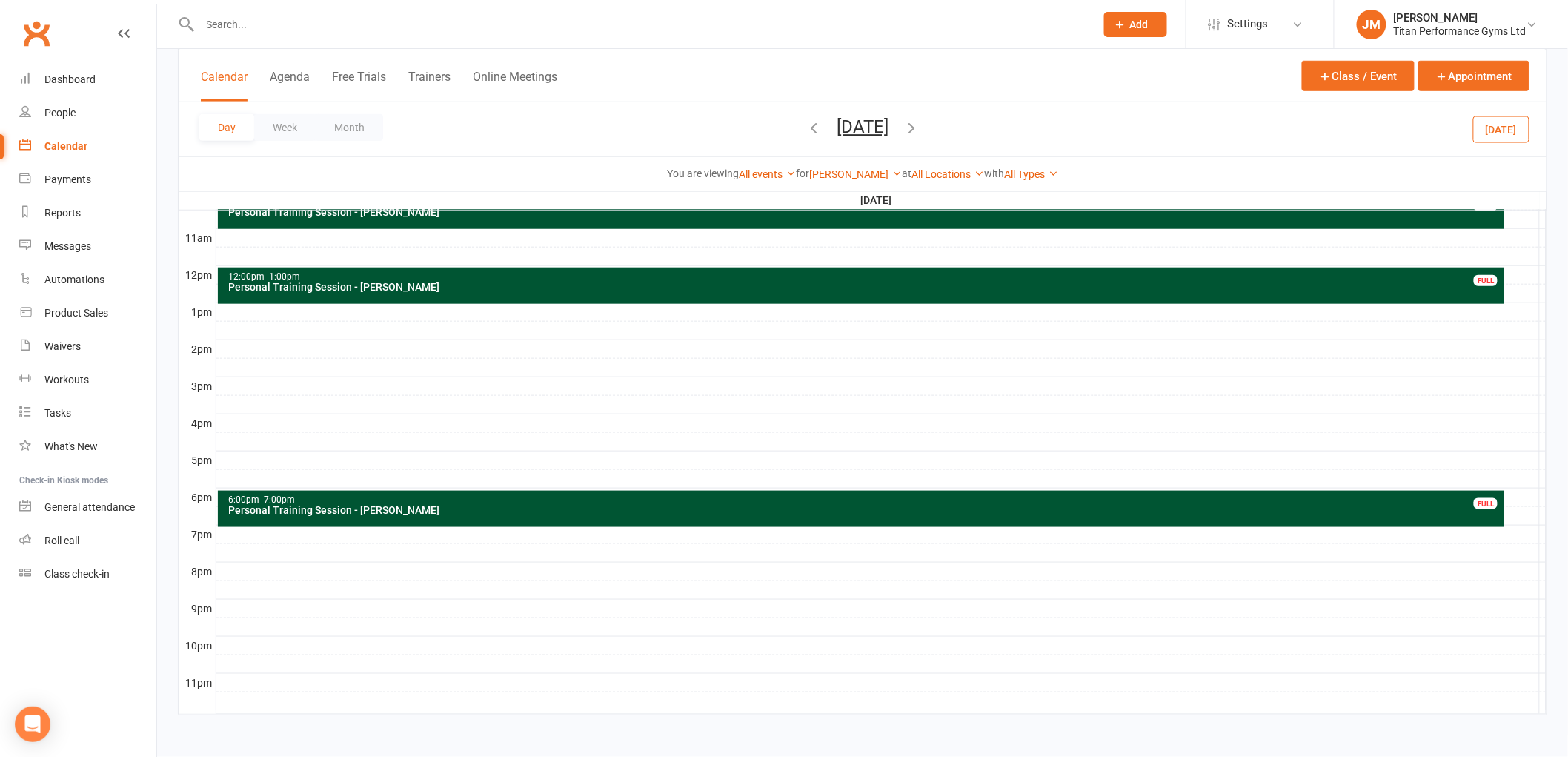
scroll to position [151, 0]
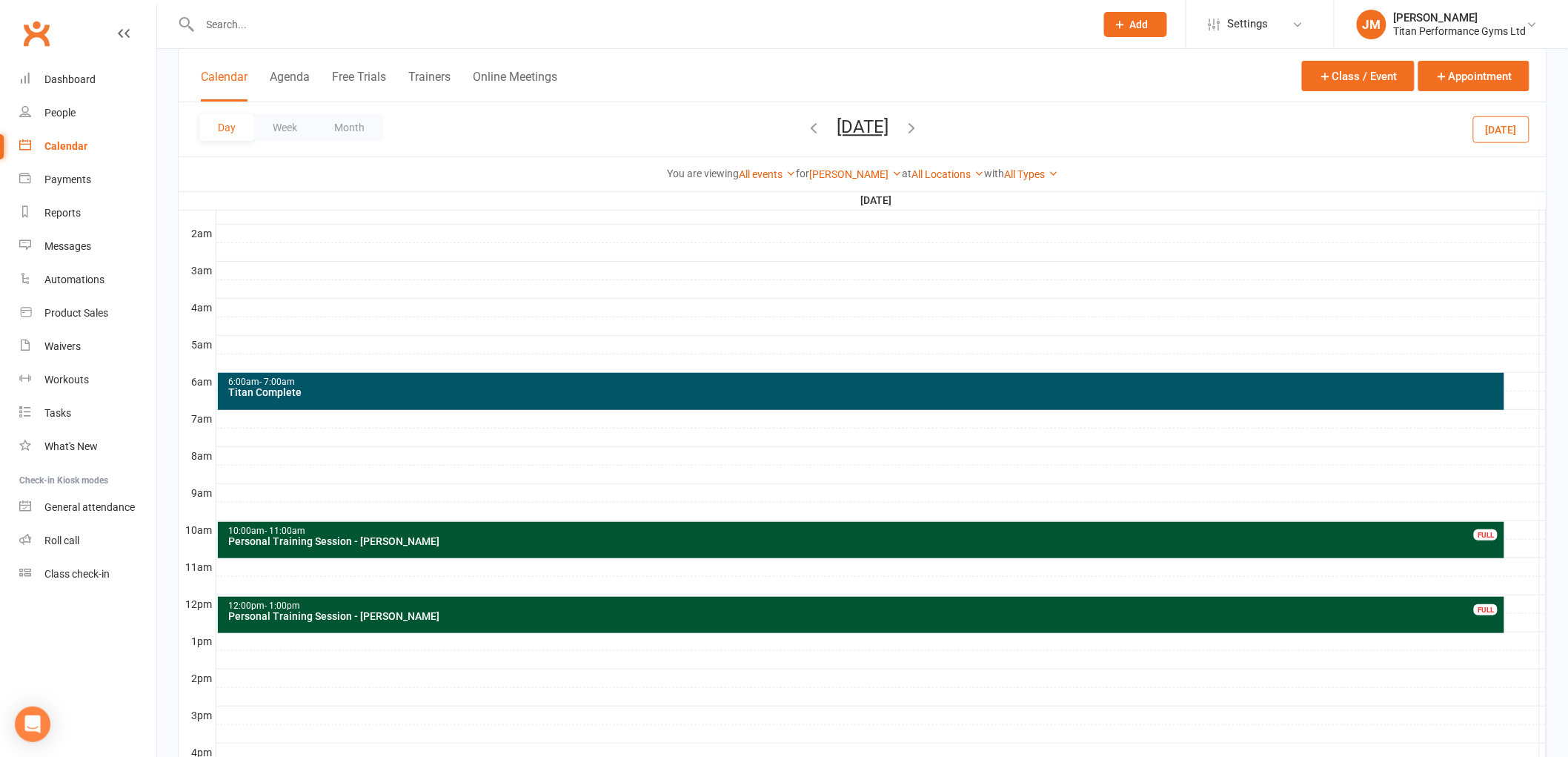
click at [386, 139] on div "Day Week Month [DATE] [DATE] Sun Mon Tue Wed Thu Fri Sat 27 28 29 30 31 01 02 0…" at bounding box center [862, 130] width 1368 height 54
click at [369, 127] on button "Month" at bounding box center [349, 127] width 67 height 26
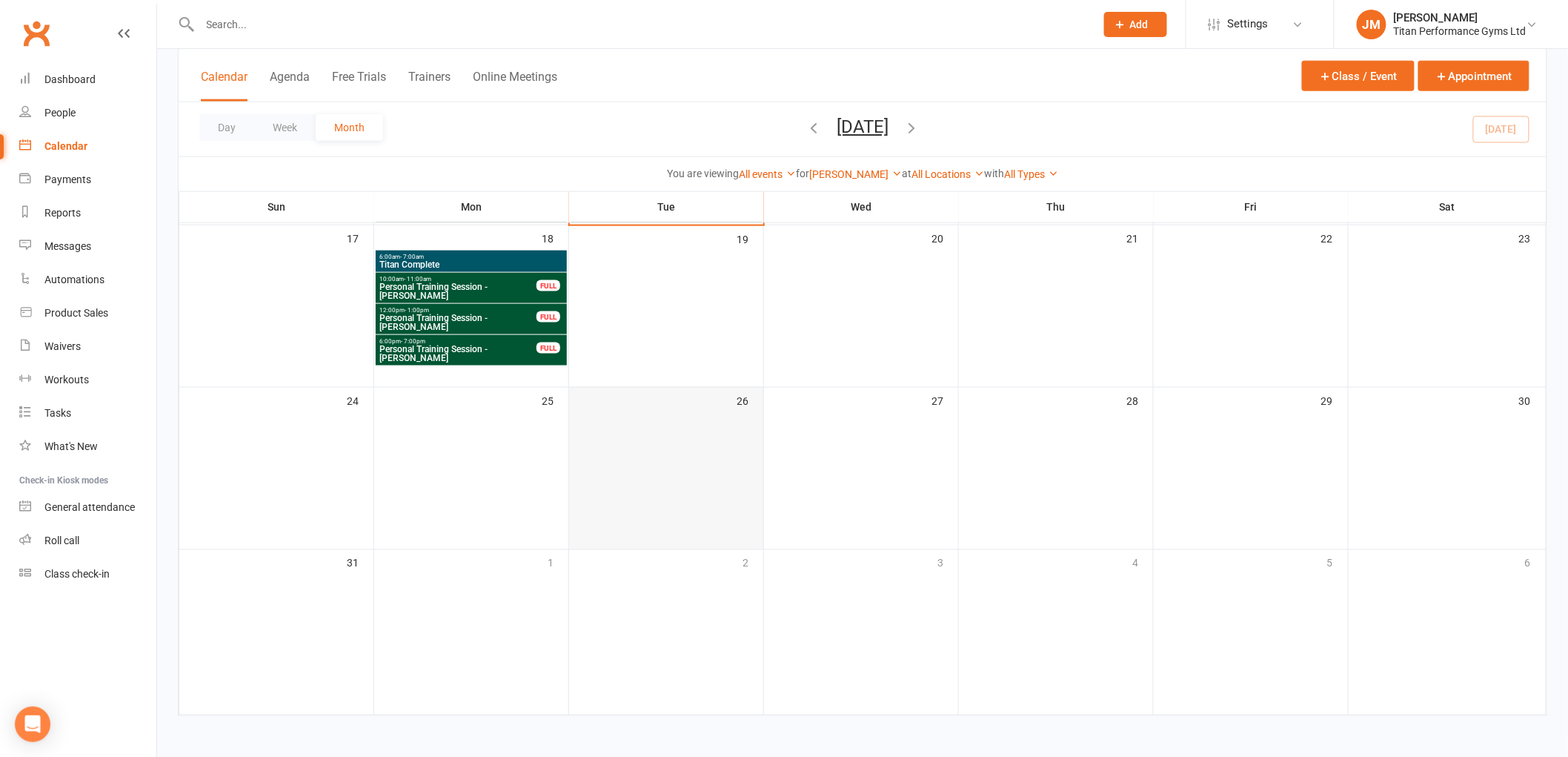
scroll to position [350, 0]
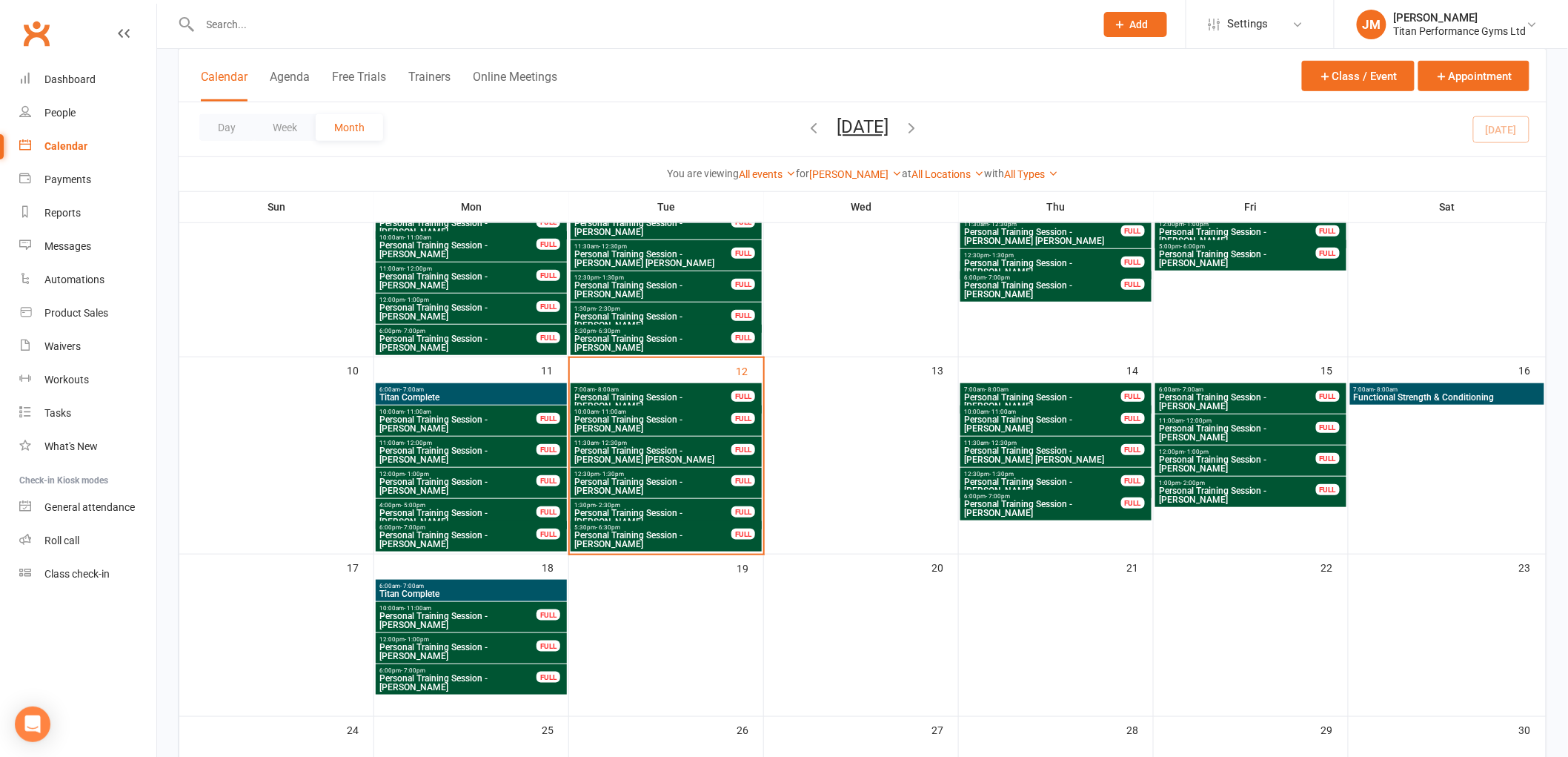
click at [1439, 395] on span "Functional Strength & Conditioning" at bounding box center [1447, 397] width 188 height 9
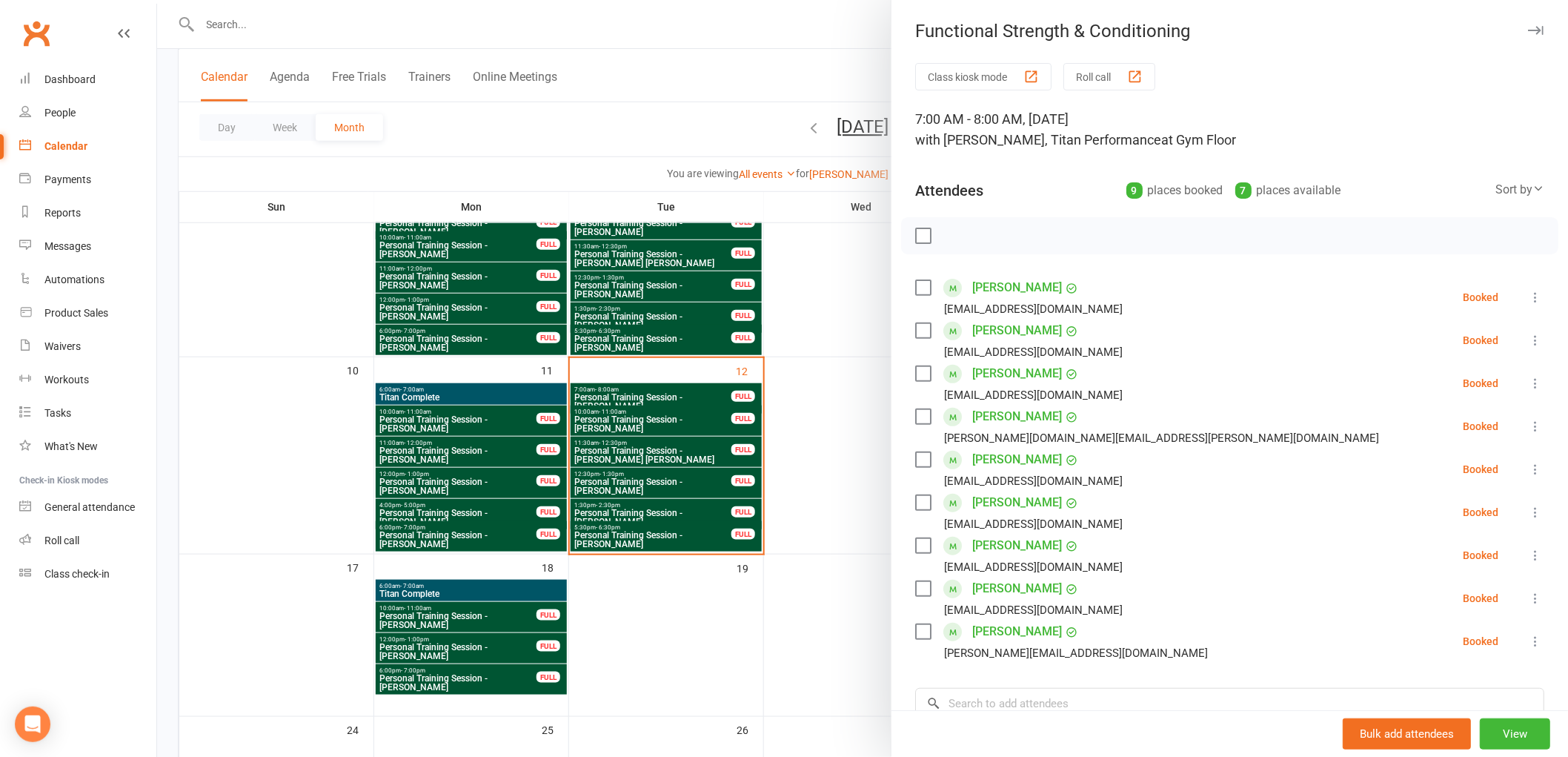
drag, startPoint x: 557, startPoint y: 167, endPoint x: 543, endPoint y: 163, distance: 14.6
click at [555, 167] on div at bounding box center [862, 378] width 1411 height 757
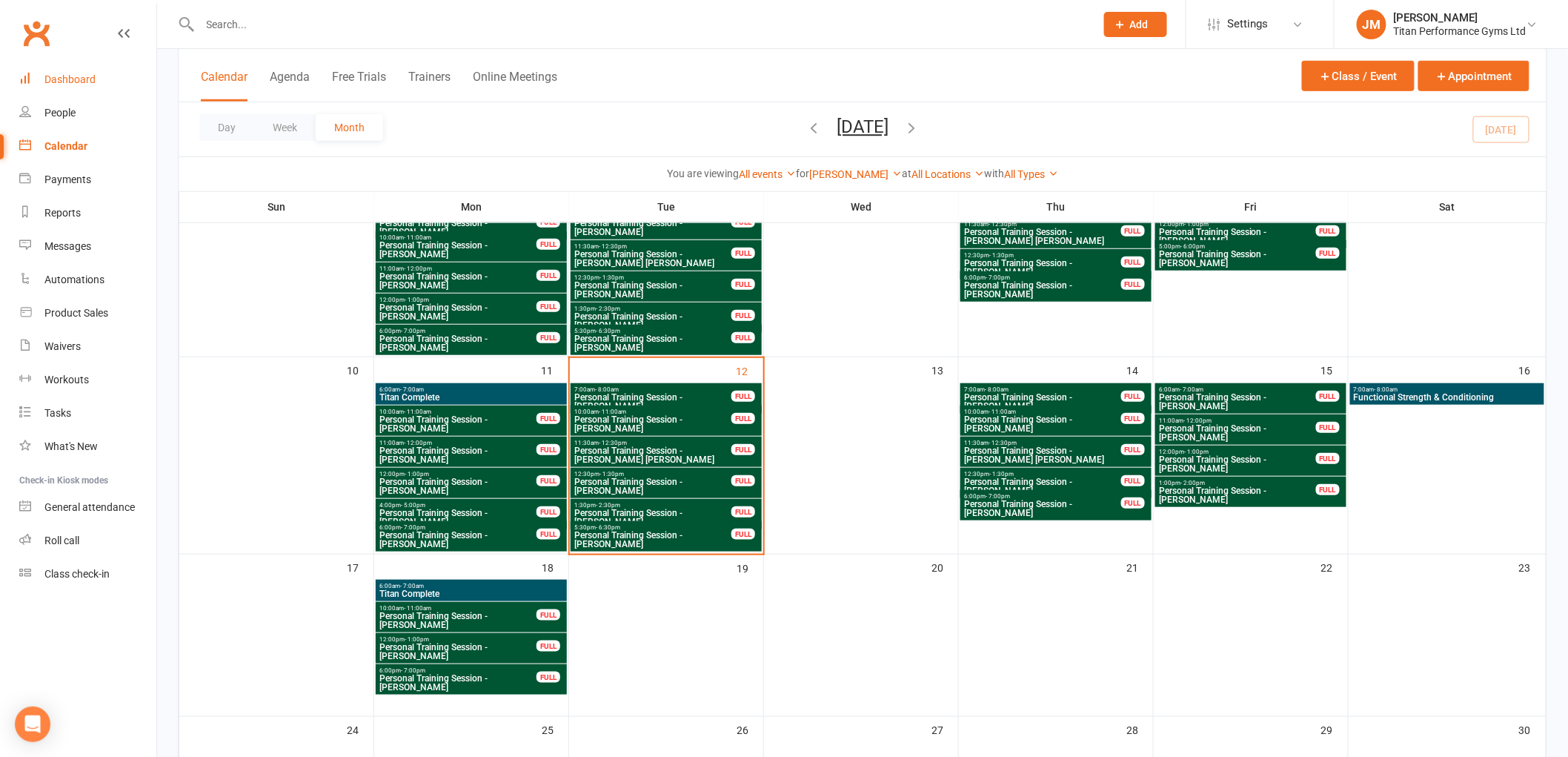
click at [104, 77] on link "Dashboard" at bounding box center [88, 79] width 137 height 33
